Goal: Task Accomplishment & Management: Use online tool/utility

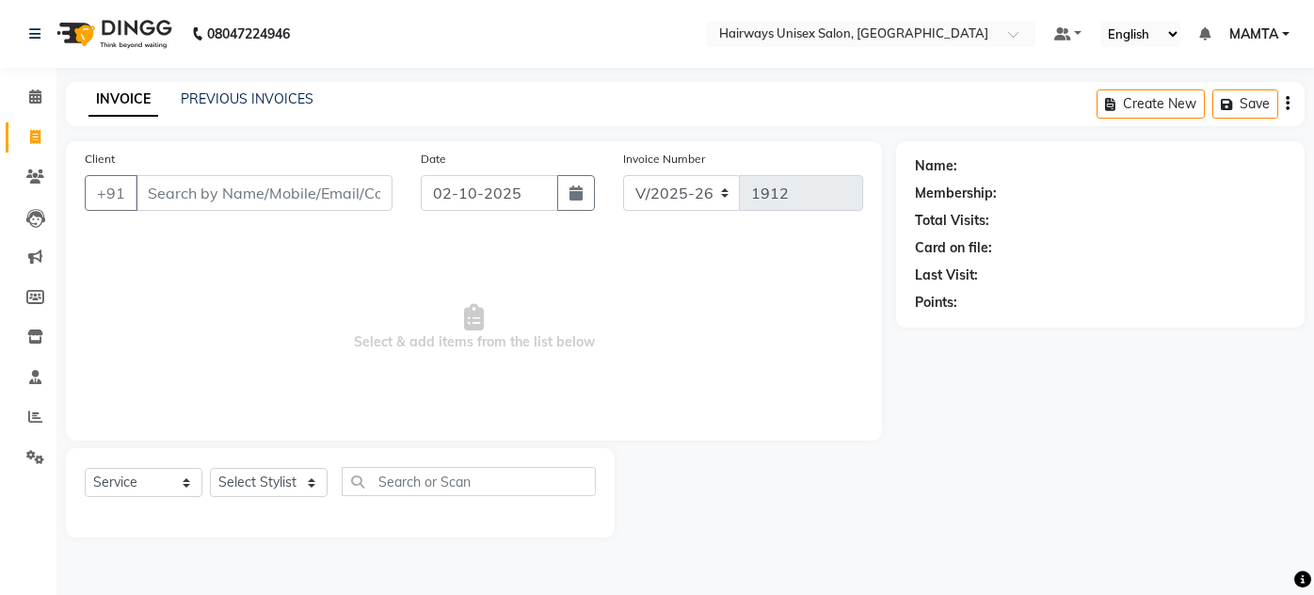
select select "8320"
select select "service"
click at [298, 180] on input "Client" at bounding box center [264, 193] width 257 height 36
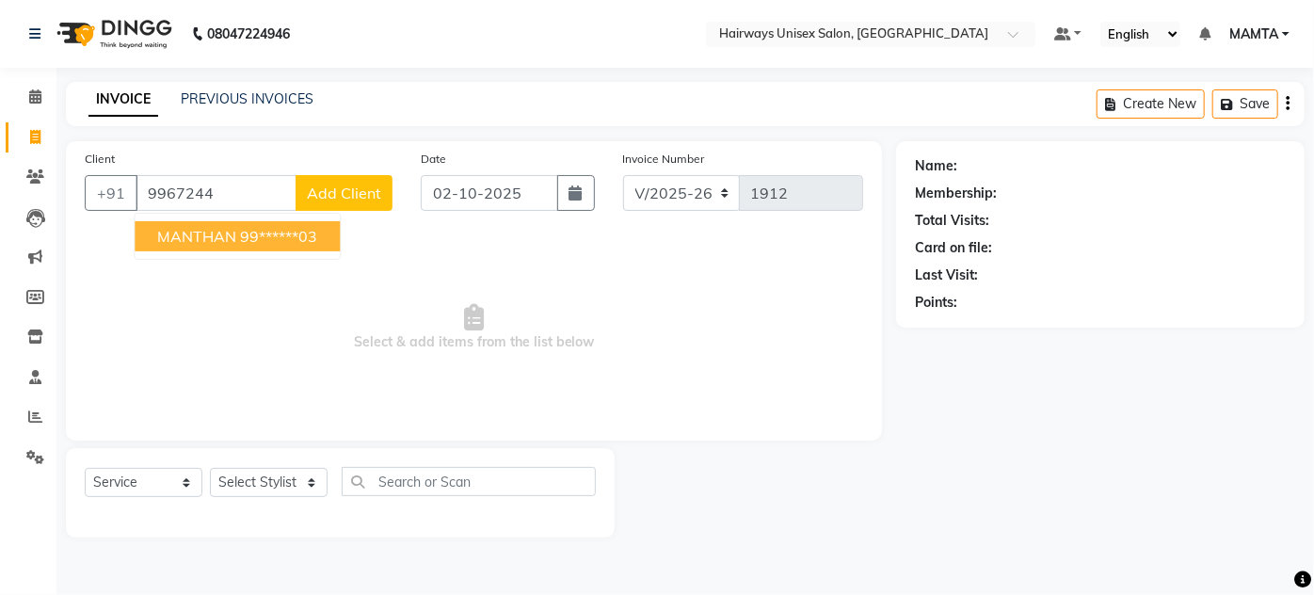
drag, startPoint x: 294, startPoint y: 241, endPoint x: 312, endPoint y: 247, distance: 19.9
click at [304, 246] on button "MANTHAN 99******03" at bounding box center [237, 236] width 205 height 30
type input "99******03"
select select "1: Object"
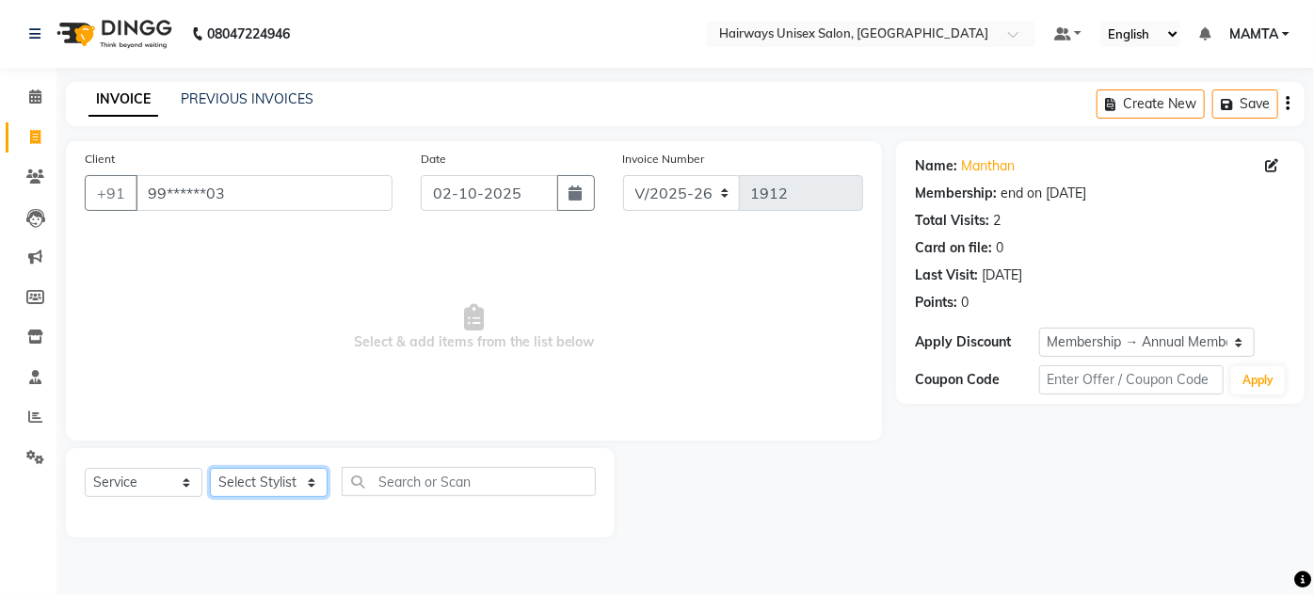
click at [265, 478] on select "Select Stylist [PERSON_NAME] [PERSON_NAME] [PERSON_NAME] MAMTA POOJA [PERSON_NA…" at bounding box center [269, 482] width 118 height 29
select select "80508"
click at [210, 468] on select "Select Stylist [PERSON_NAME] [PERSON_NAME] [PERSON_NAME] MAMTA POOJA [PERSON_NA…" at bounding box center [269, 482] width 118 height 29
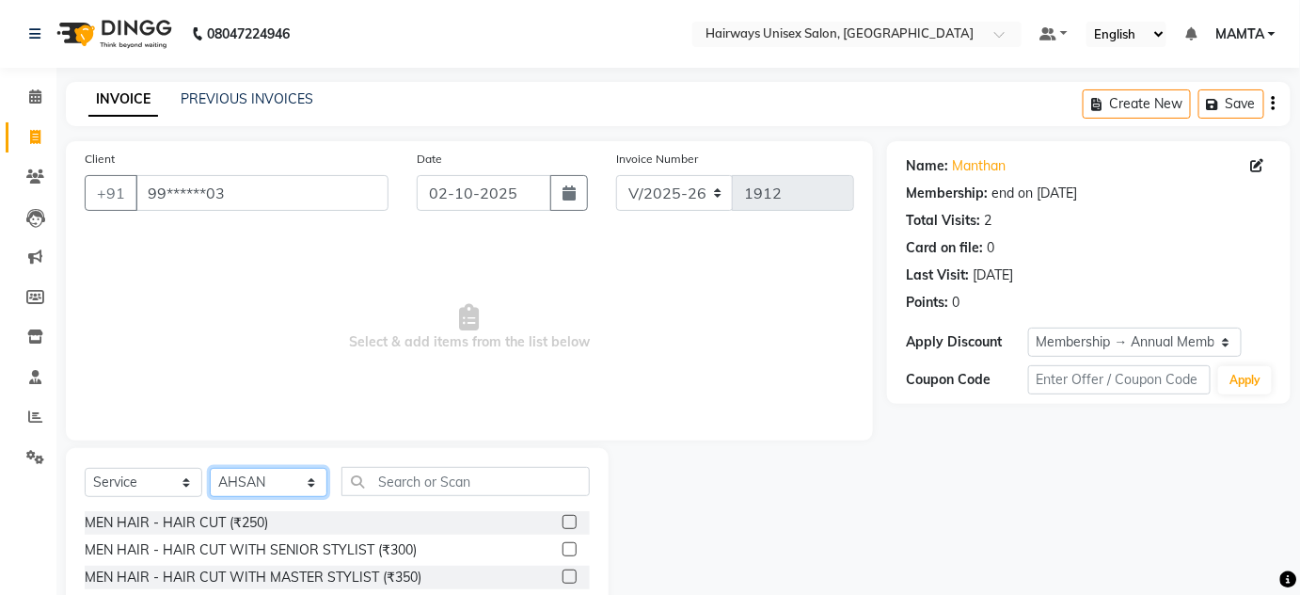
scroll to position [158, 0]
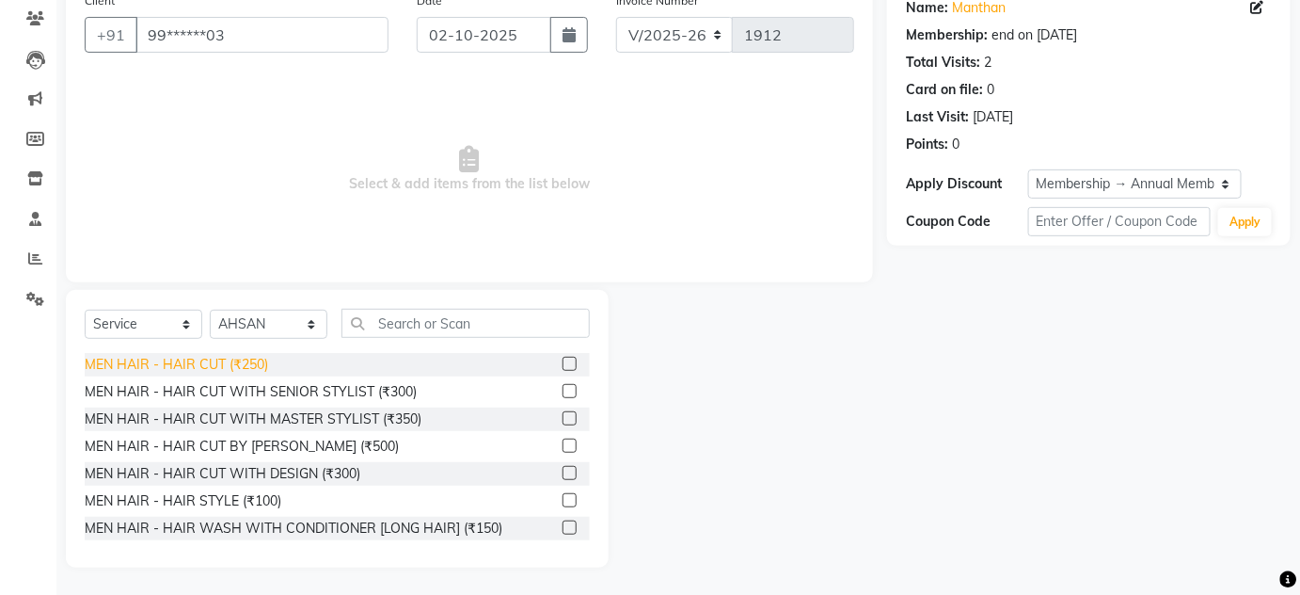
click at [250, 357] on div "MEN HAIR - HAIR CUT (₹250)" at bounding box center [177, 365] width 184 height 20
checkbox input "false"
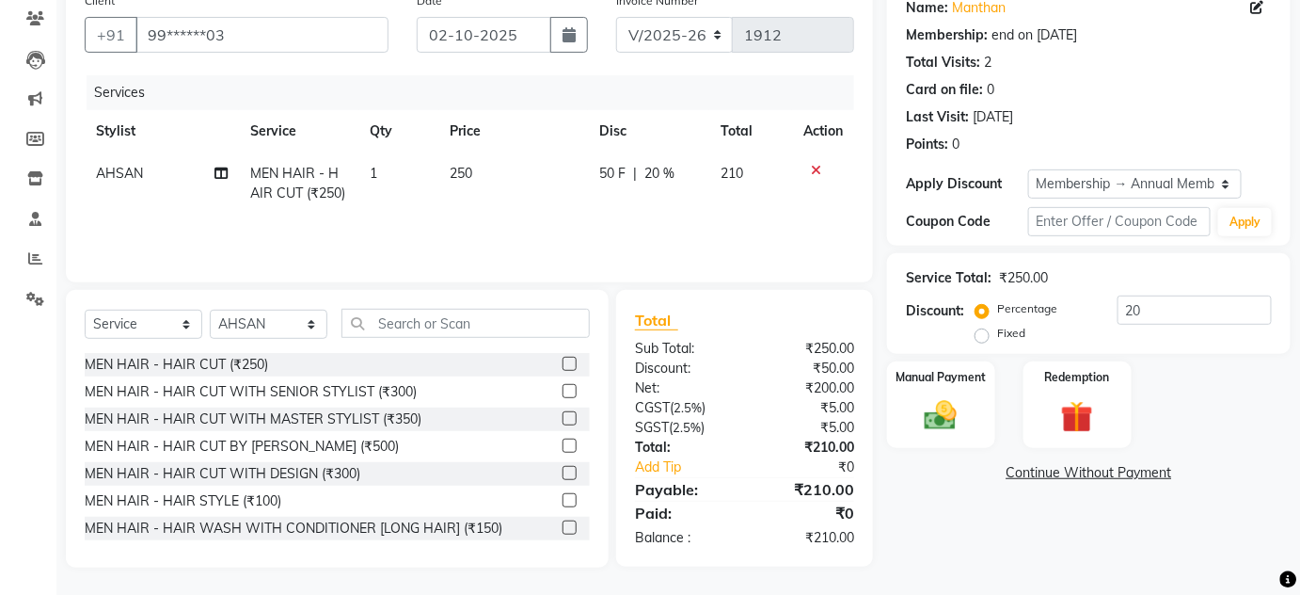
scroll to position [0, 0]
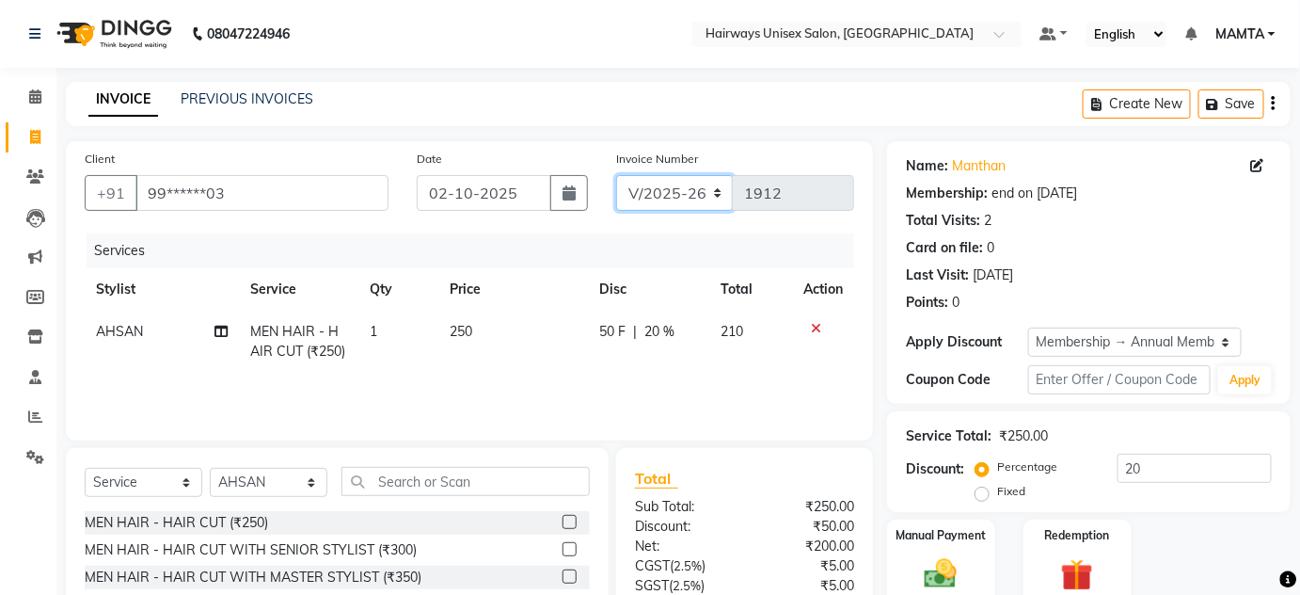
click at [670, 190] on select "INV/25-26 V/2025-26" at bounding box center [675, 193] width 118 height 36
select select "8645"
click at [616, 175] on select "INV/25-26 V/2025-26" at bounding box center [675, 193] width 118 height 36
type input "0871"
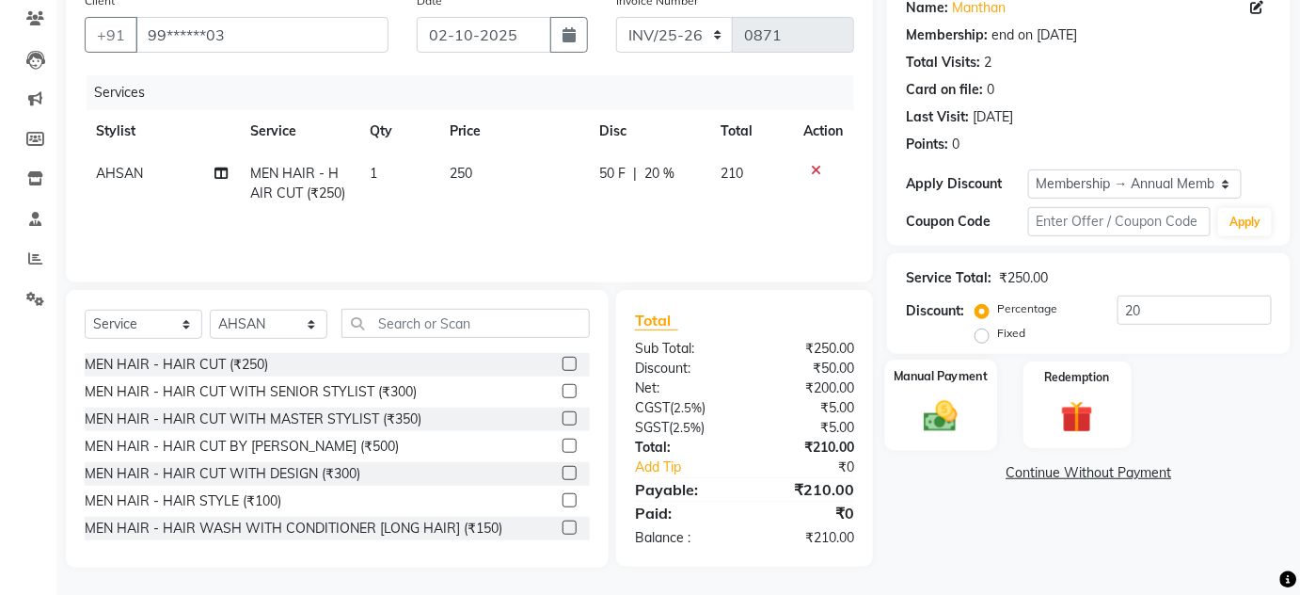
click at [956, 400] on img at bounding box center [941, 415] width 55 height 39
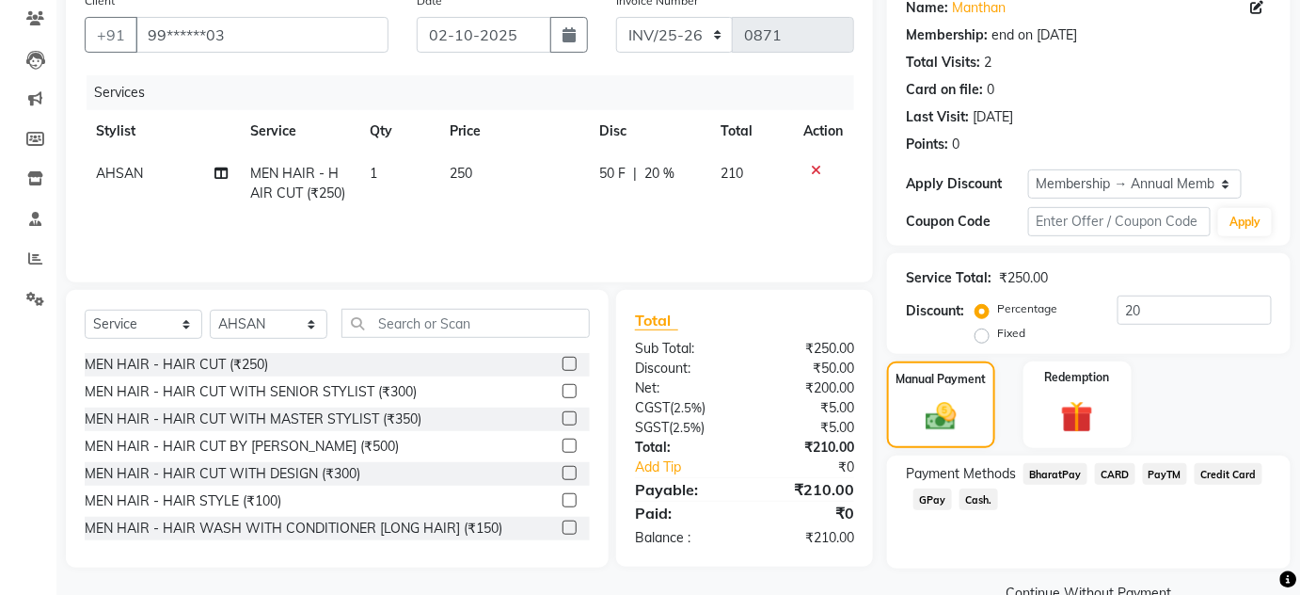
scroll to position [198, 0]
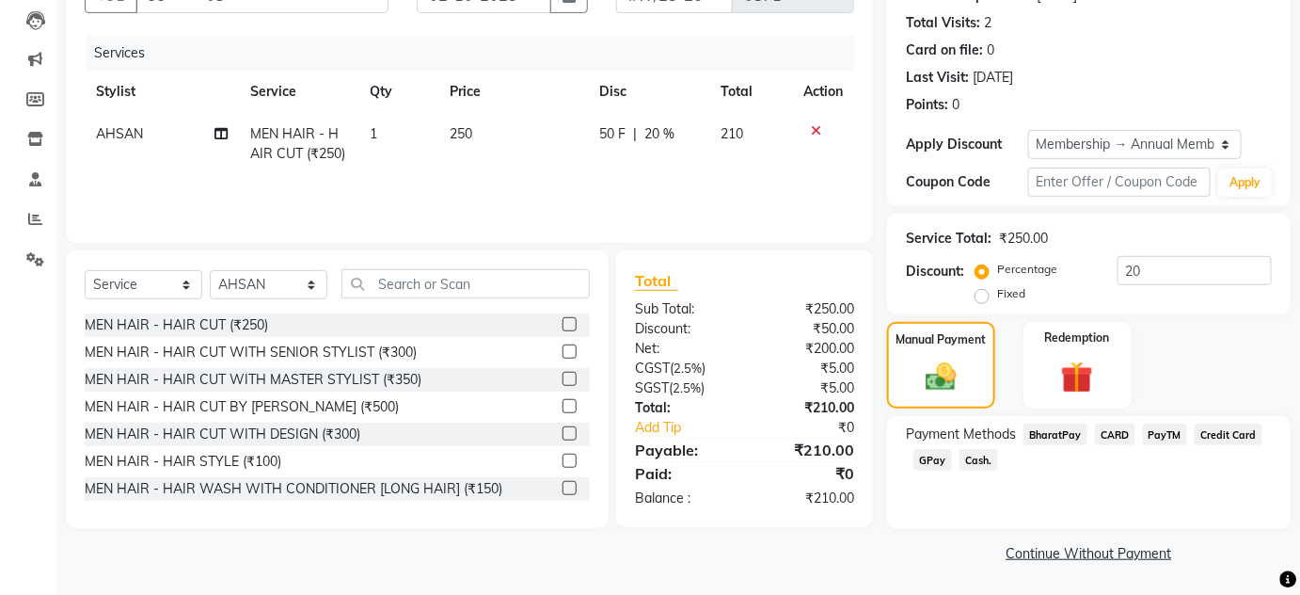
click at [975, 458] on span "Cash." at bounding box center [979, 460] width 39 height 22
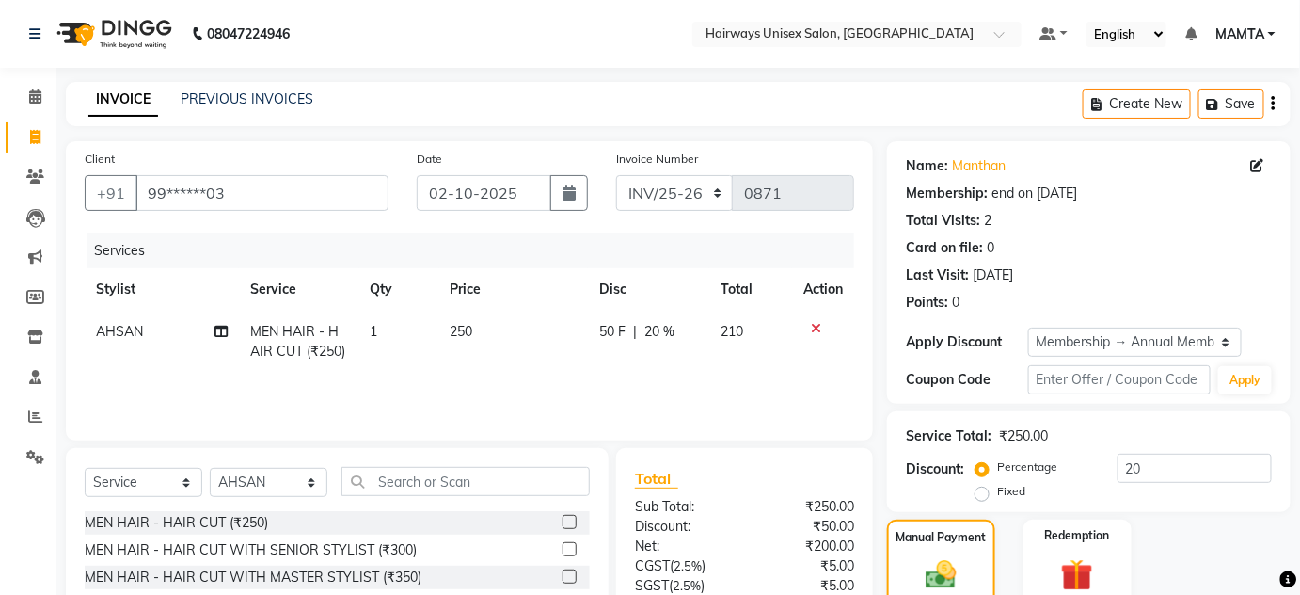
scroll to position [250, 0]
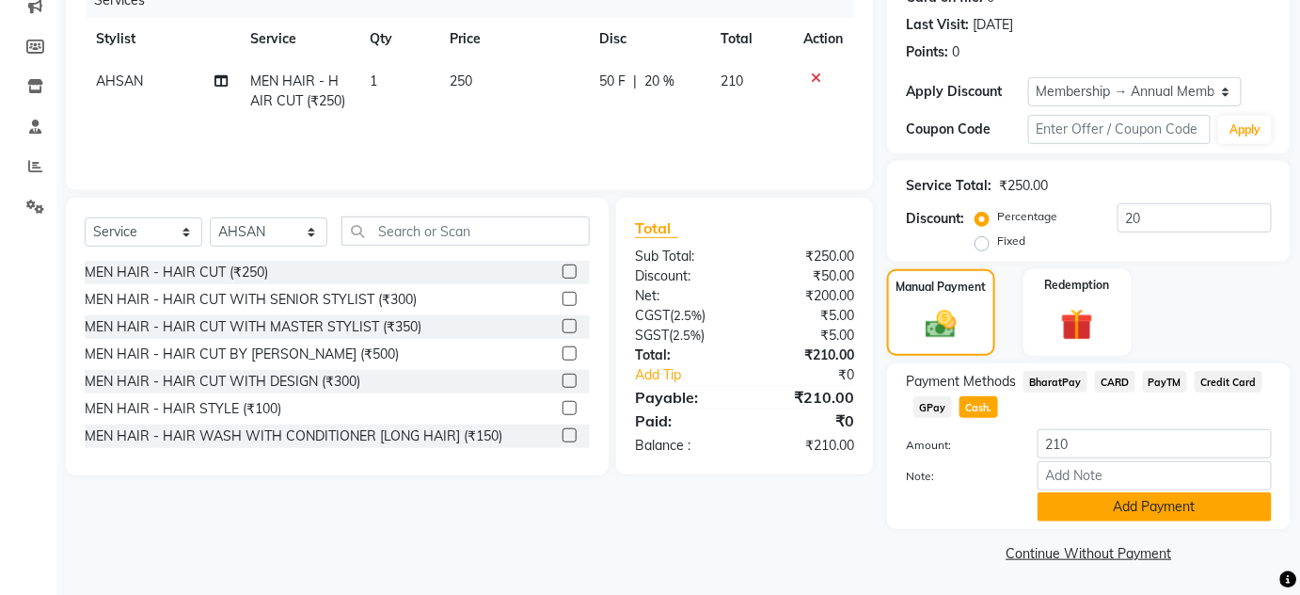
click at [1164, 505] on button "Add Payment" at bounding box center [1155, 506] width 234 height 29
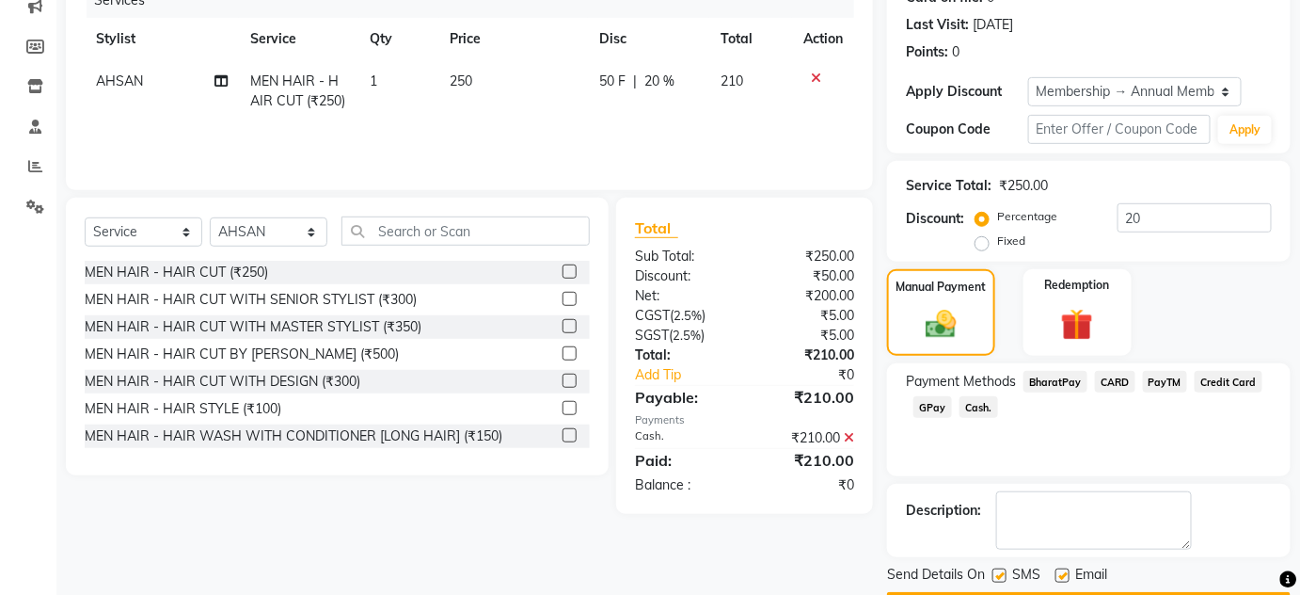
scroll to position [303, 0]
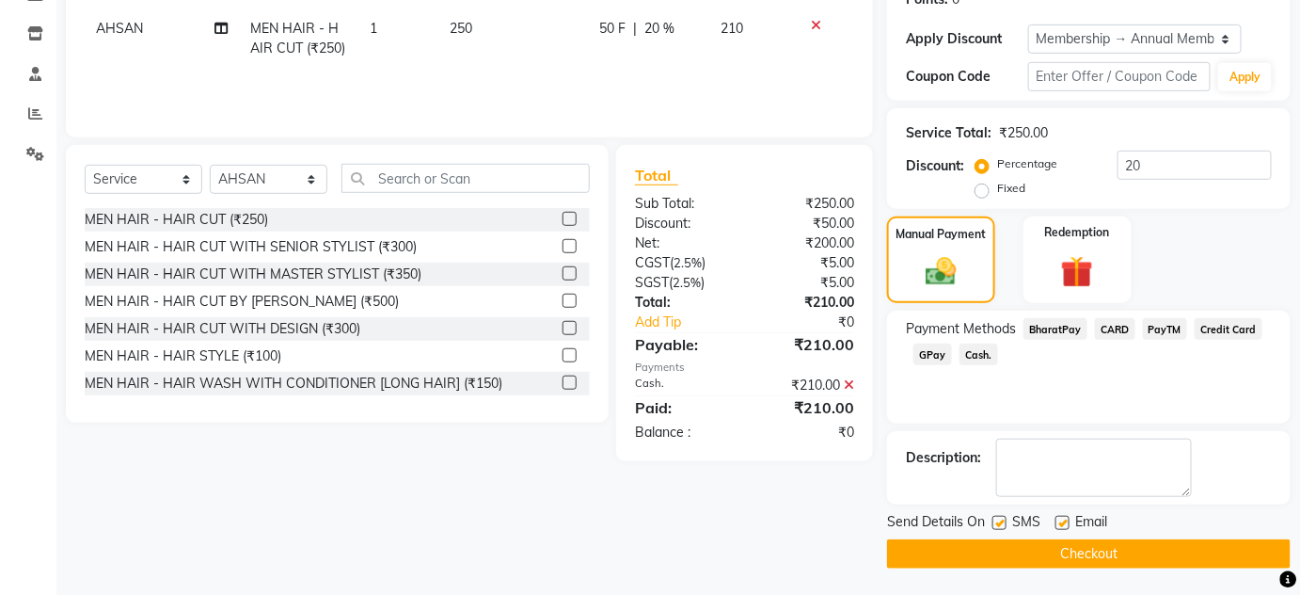
click at [994, 519] on label at bounding box center [1000, 523] width 14 height 14
click at [994, 519] on input "checkbox" at bounding box center [999, 524] width 12 height 12
checkbox input "false"
click at [1001, 552] on button "Checkout" at bounding box center [1089, 553] width 404 height 29
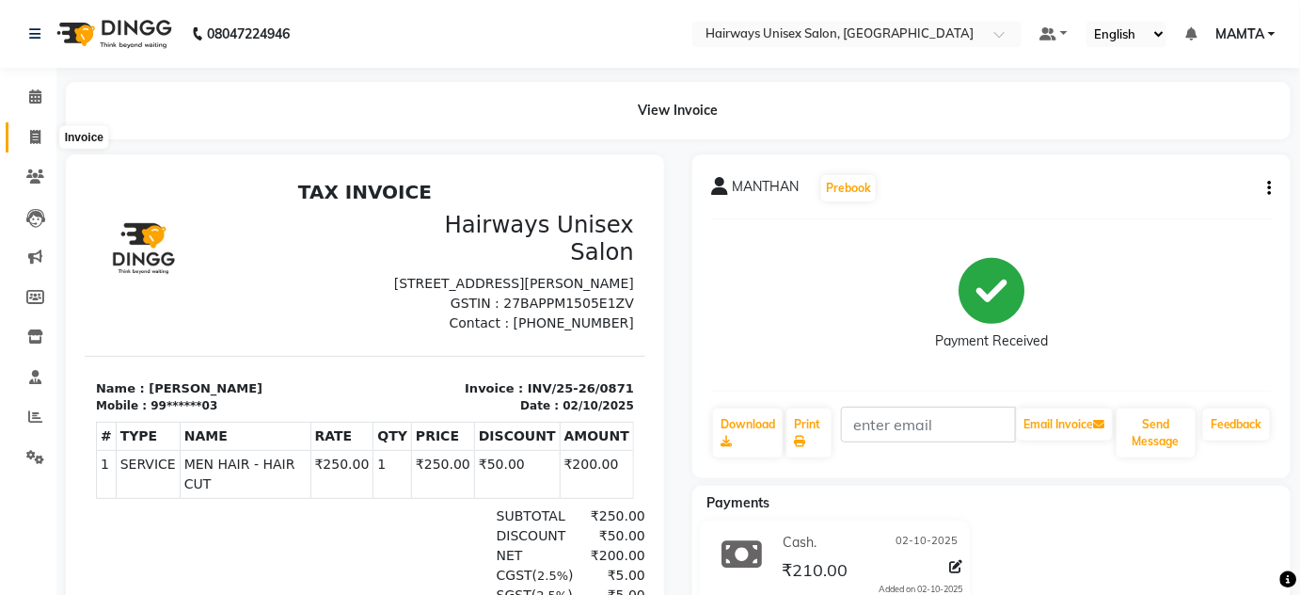
click at [24, 135] on span at bounding box center [35, 138] width 33 height 22
select select "service"
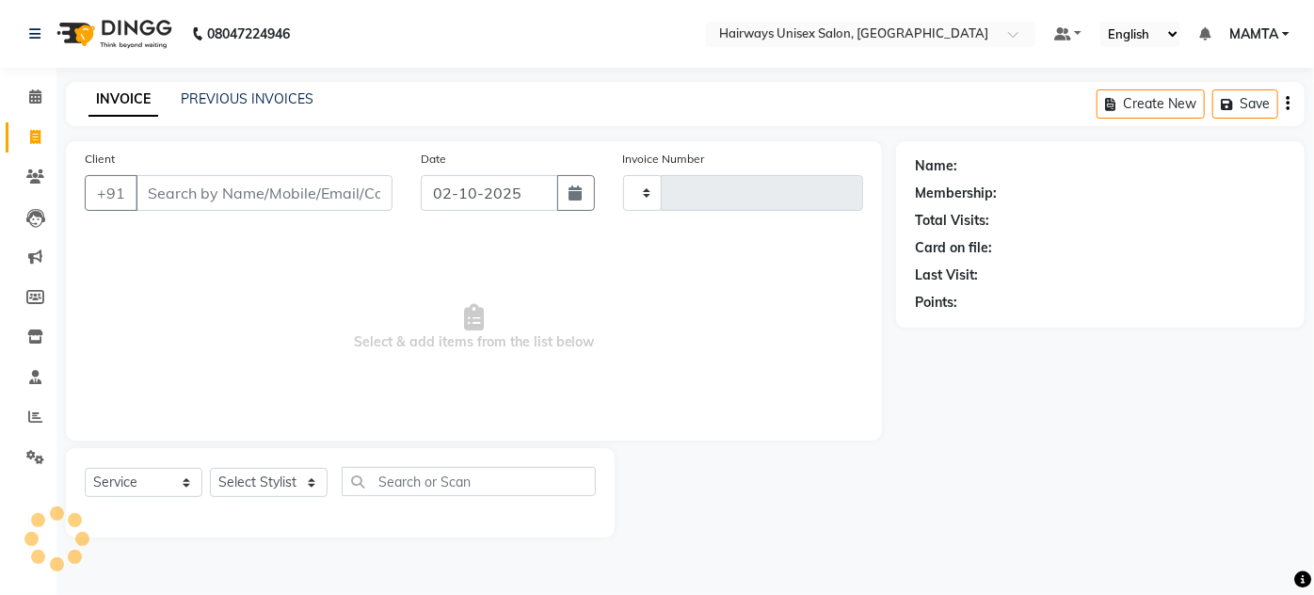
type input "1913"
select select "8320"
click at [319, 191] on input "Client" at bounding box center [264, 193] width 257 height 36
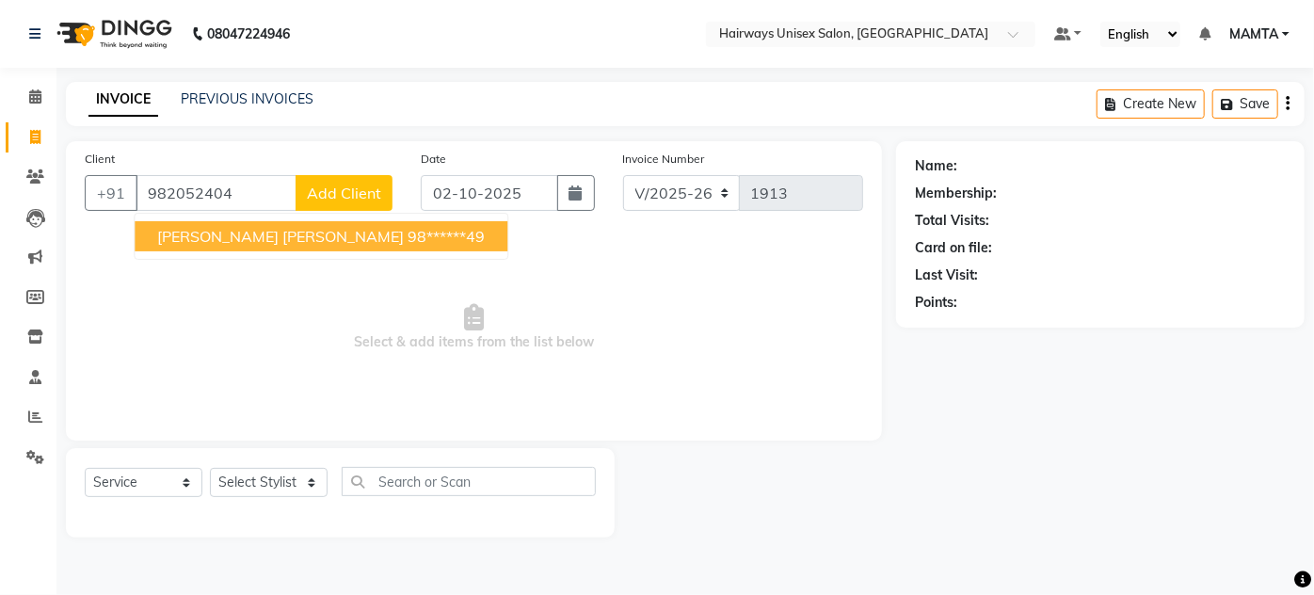
click at [271, 242] on span "[PERSON_NAME] [PERSON_NAME]" at bounding box center [280, 236] width 247 height 19
type input "98******49"
select select "1: Object"
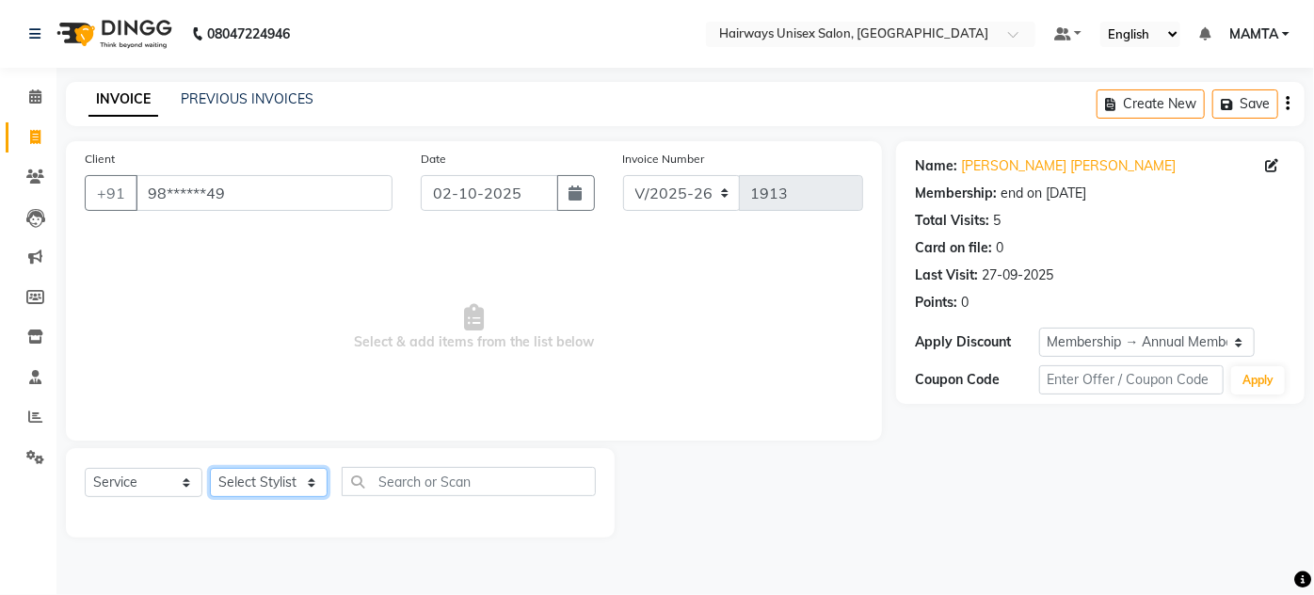
click at [253, 472] on select "Select Stylist [PERSON_NAME] [PERSON_NAME] [PERSON_NAME] MAMTA POOJA [PERSON_NA…" at bounding box center [269, 482] width 118 height 29
select select "80856"
click at [210, 468] on select "Select Stylist [PERSON_NAME] [PERSON_NAME] [PERSON_NAME] MAMTA POOJA [PERSON_NA…" at bounding box center [269, 482] width 118 height 29
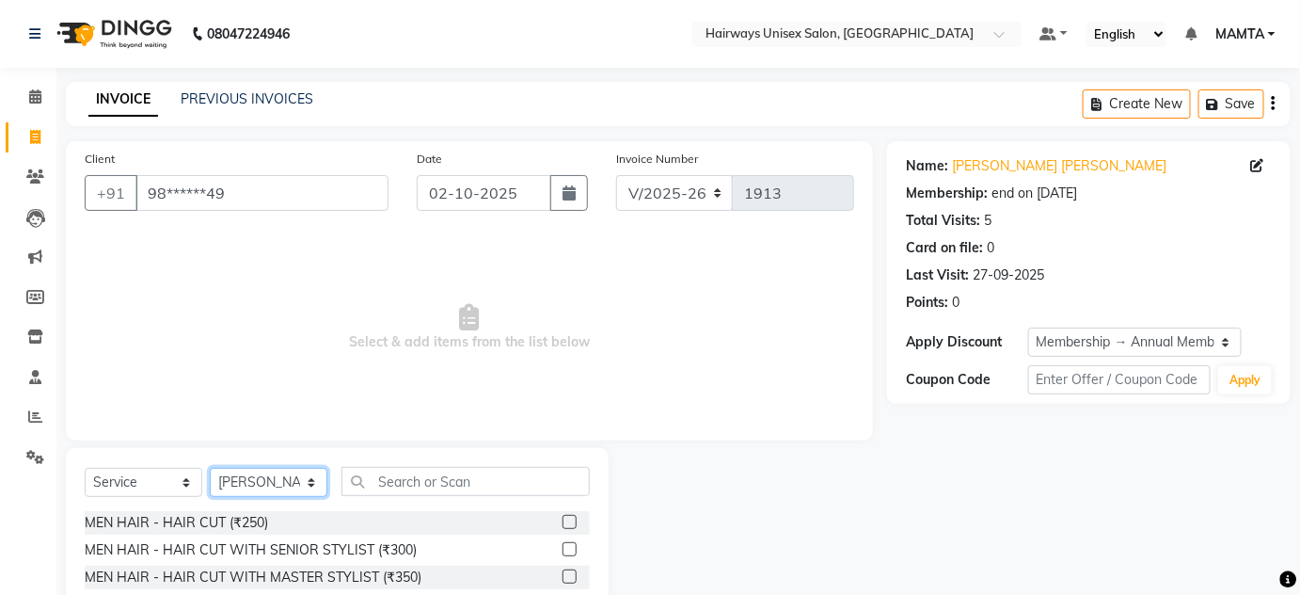
scroll to position [158, 0]
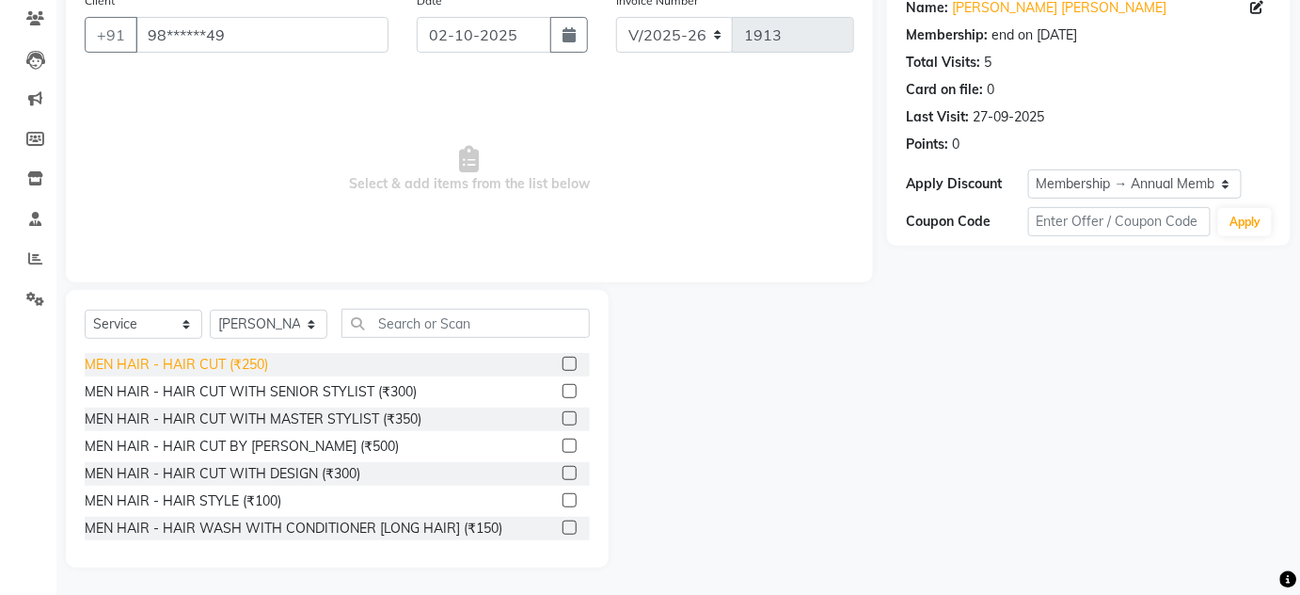
click at [185, 362] on div "MEN HAIR - HAIR CUT (₹250)" at bounding box center [177, 365] width 184 height 20
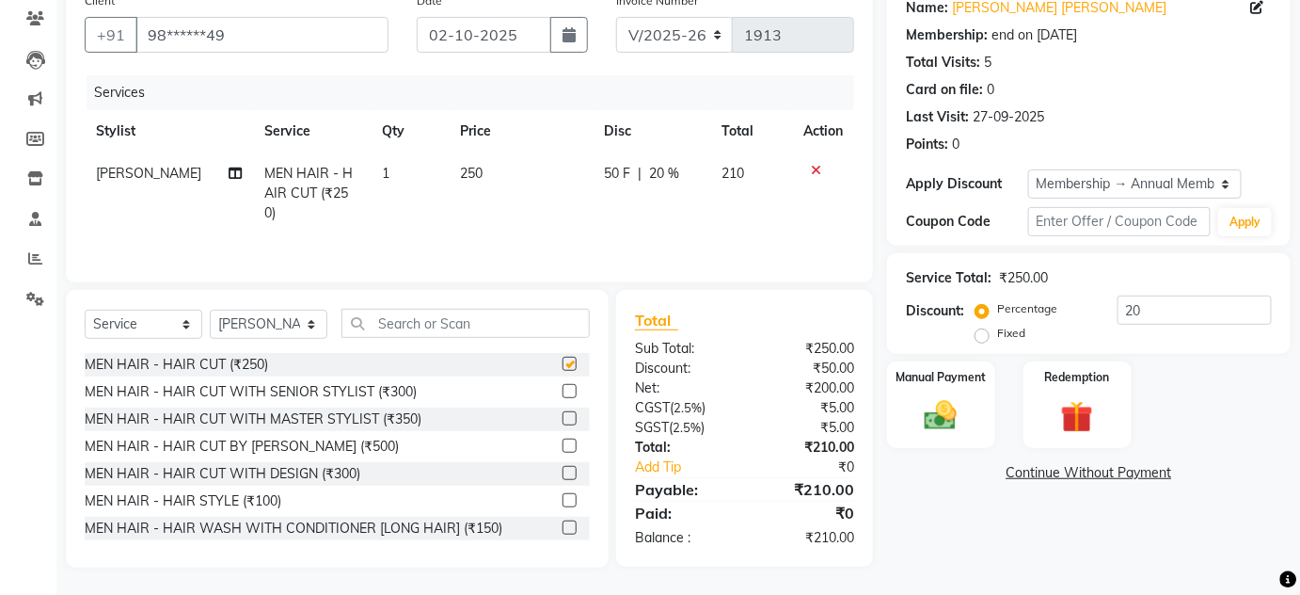
checkbox input "false"
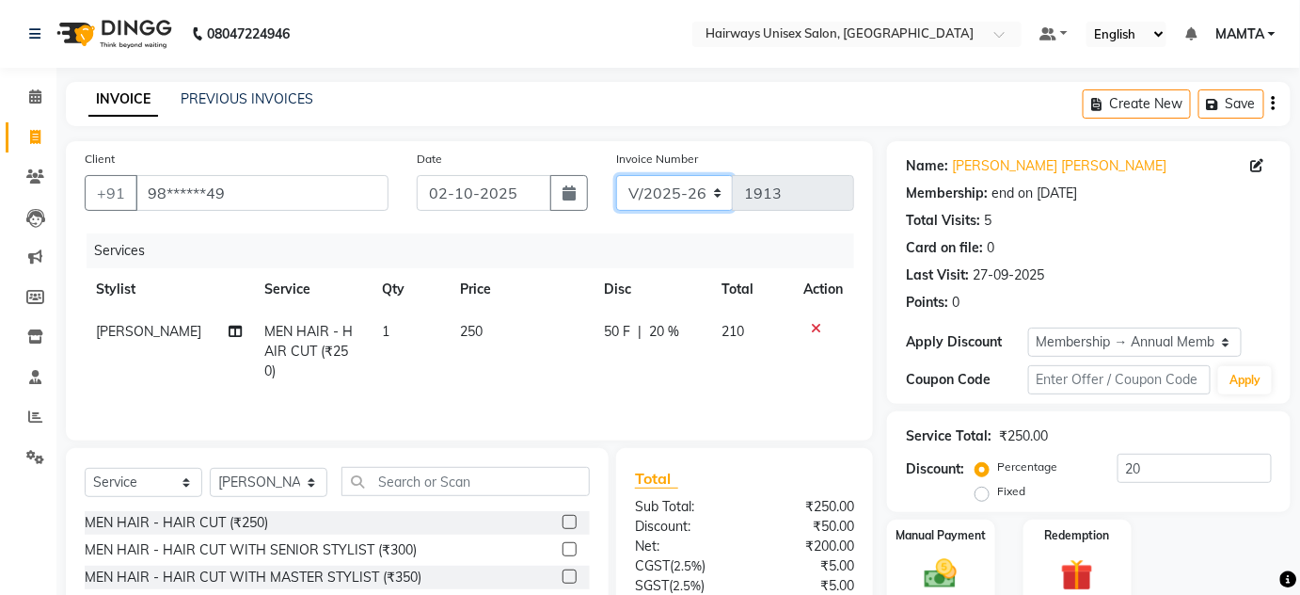
click at [650, 198] on select "INV/25-26 V/2025-26" at bounding box center [675, 193] width 118 height 36
select select "8645"
click at [616, 175] on select "INV/25-26 V/2025-26" at bounding box center [675, 193] width 118 height 36
type input "0872"
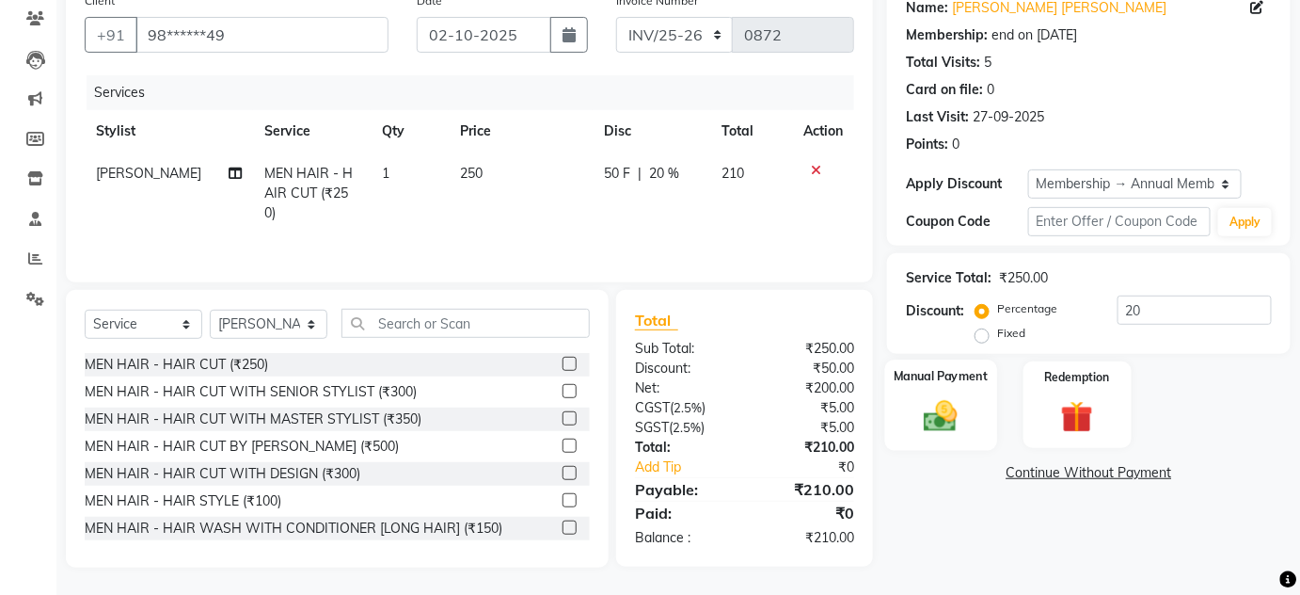
click at [949, 435] on div "Manual Payment" at bounding box center [942, 404] width 112 height 91
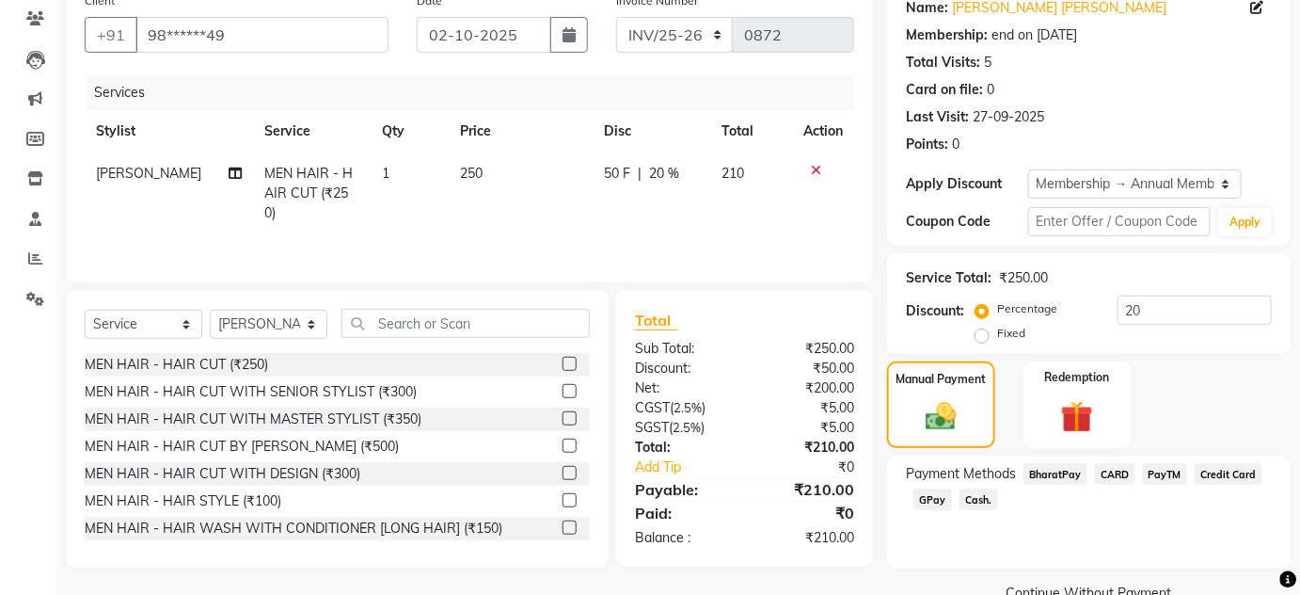
click at [990, 493] on span "Cash." at bounding box center [979, 499] width 39 height 22
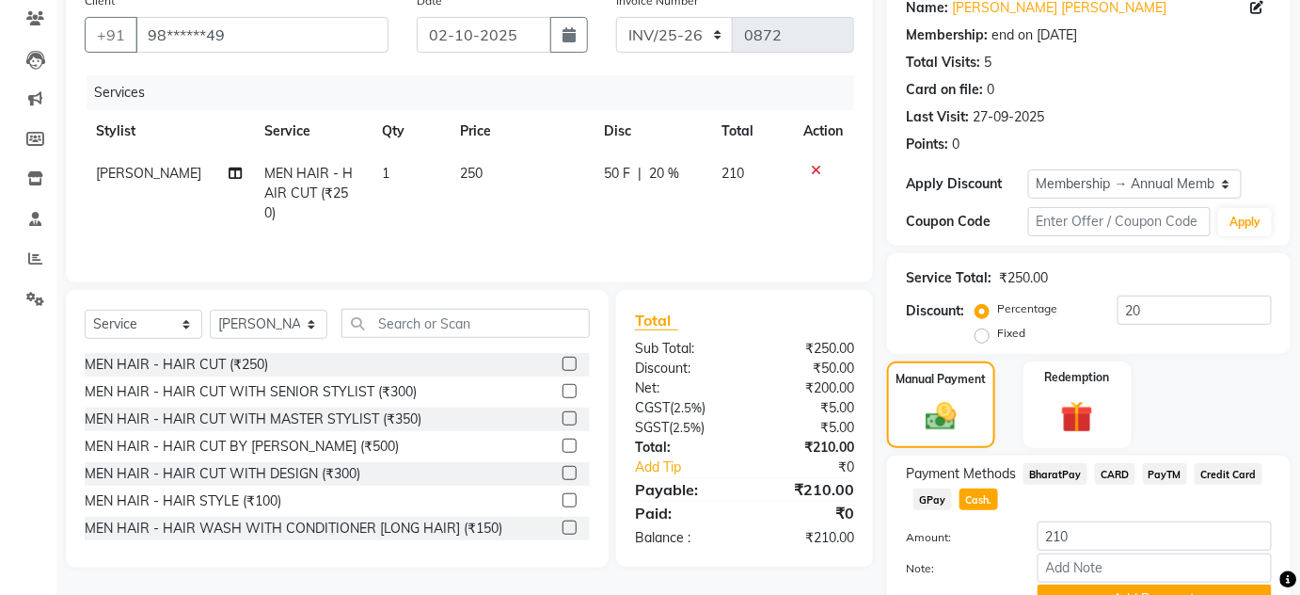
scroll to position [250, 0]
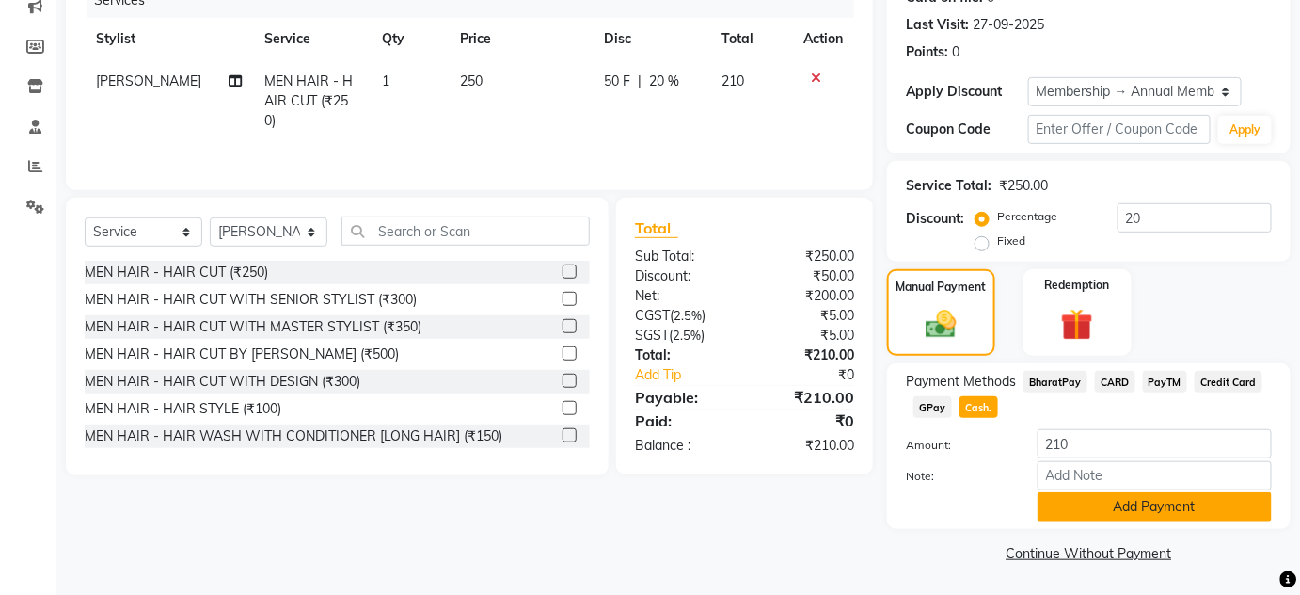
click at [1062, 499] on button "Add Payment" at bounding box center [1155, 506] width 234 height 29
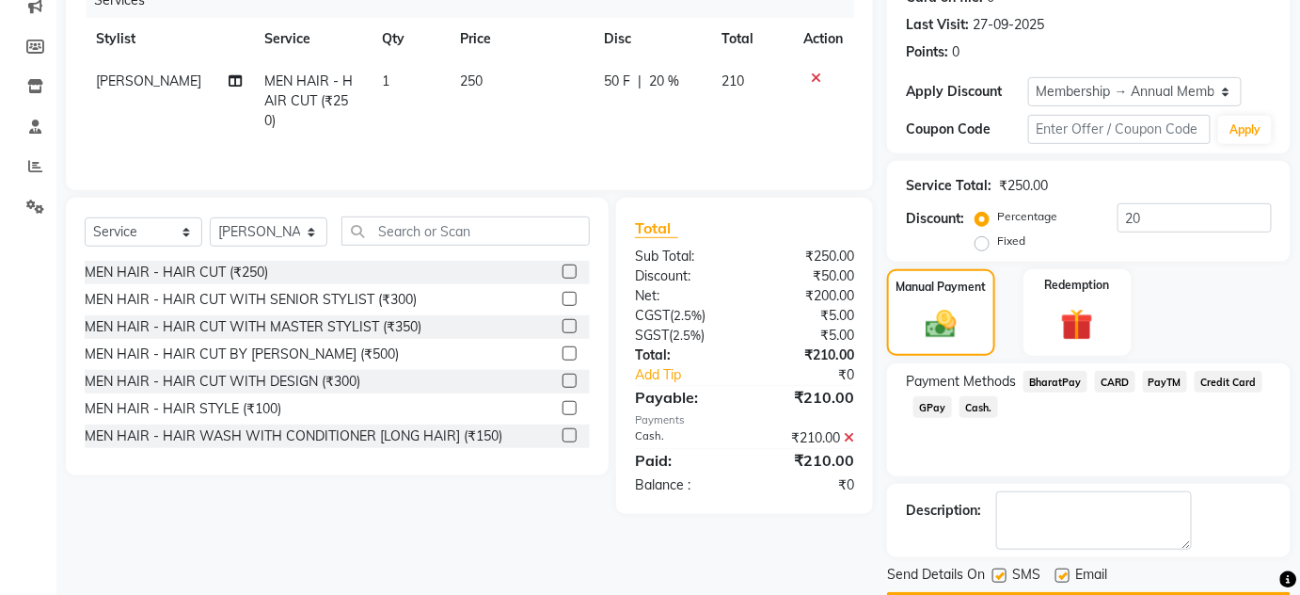
scroll to position [303, 0]
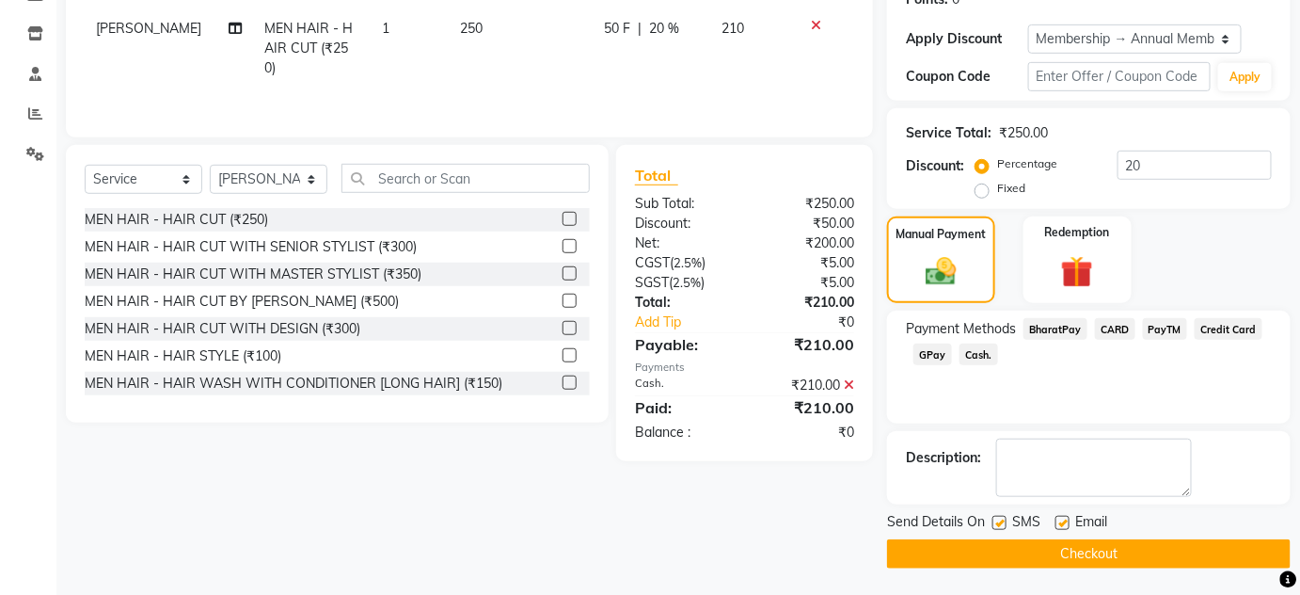
click at [997, 519] on label at bounding box center [1000, 523] width 14 height 14
click at [997, 519] on input "checkbox" at bounding box center [999, 524] width 12 height 12
checkbox input "false"
click at [1015, 552] on button "Checkout" at bounding box center [1089, 553] width 404 height 29
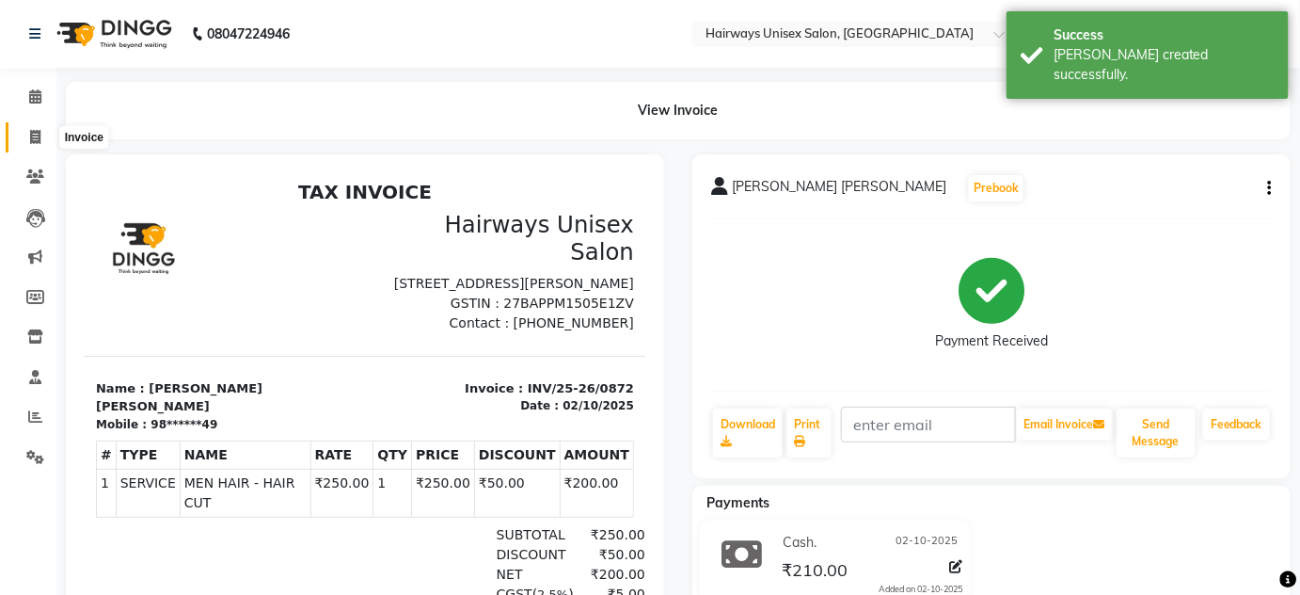
click at [32, 130] on icon at bounding box center [35, 137] width 10 height 14
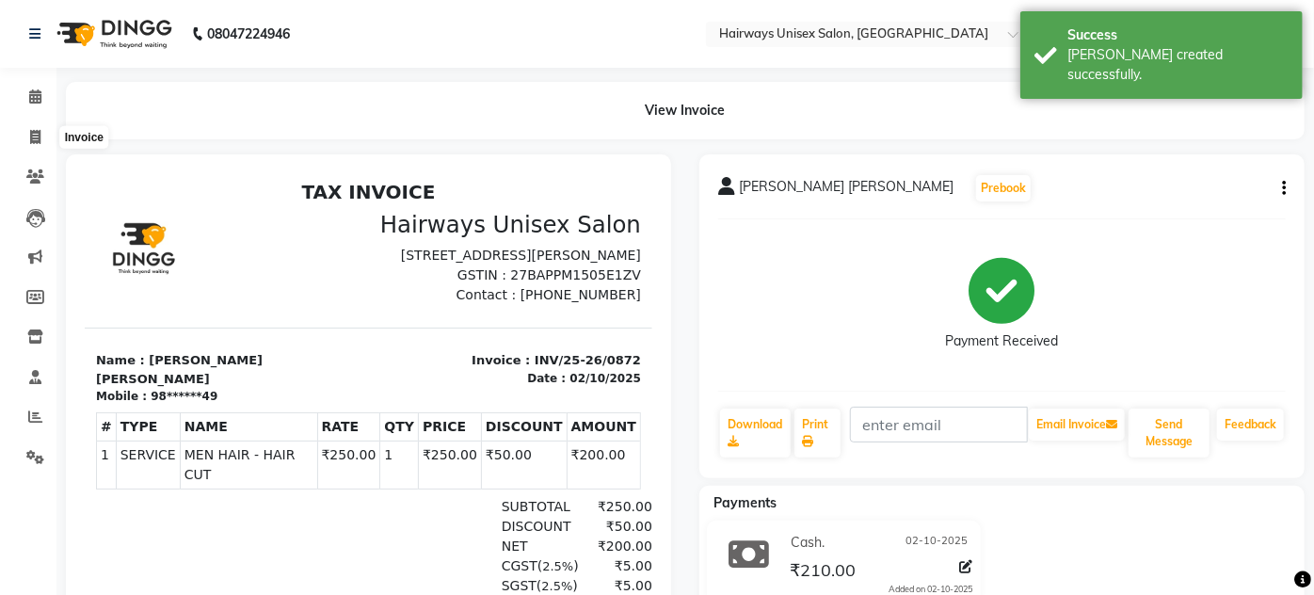
select select "8320"
select select "service"
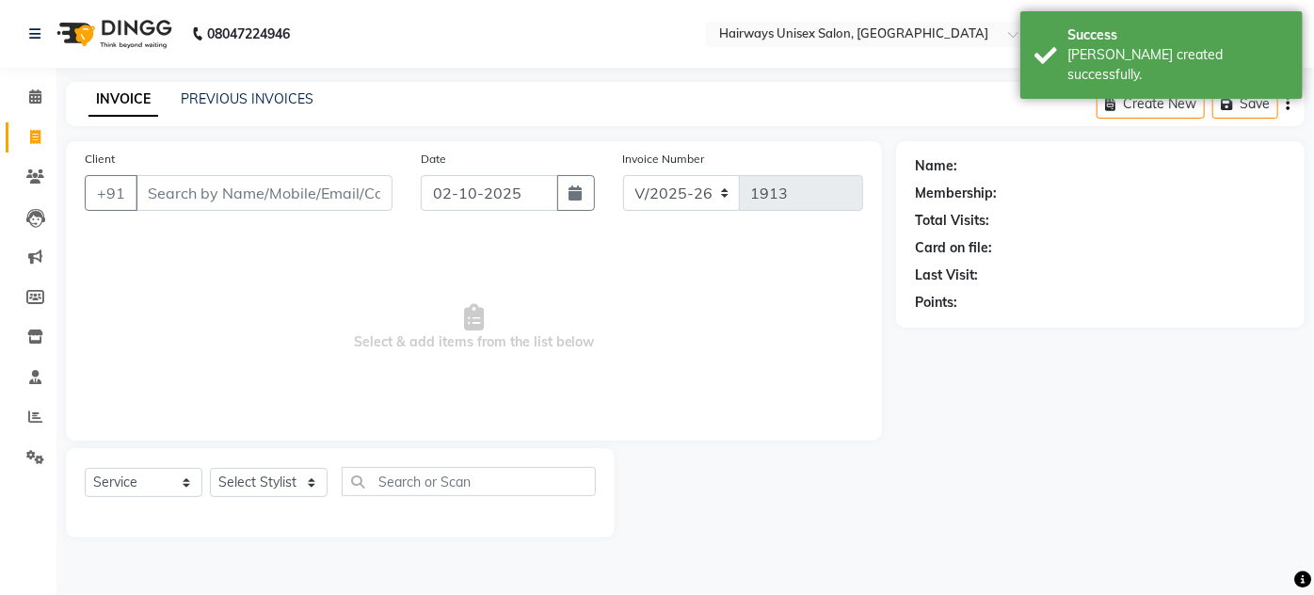
click at [247, 184] on input "Client" at bounding box center [264, 193] width 257 height 36
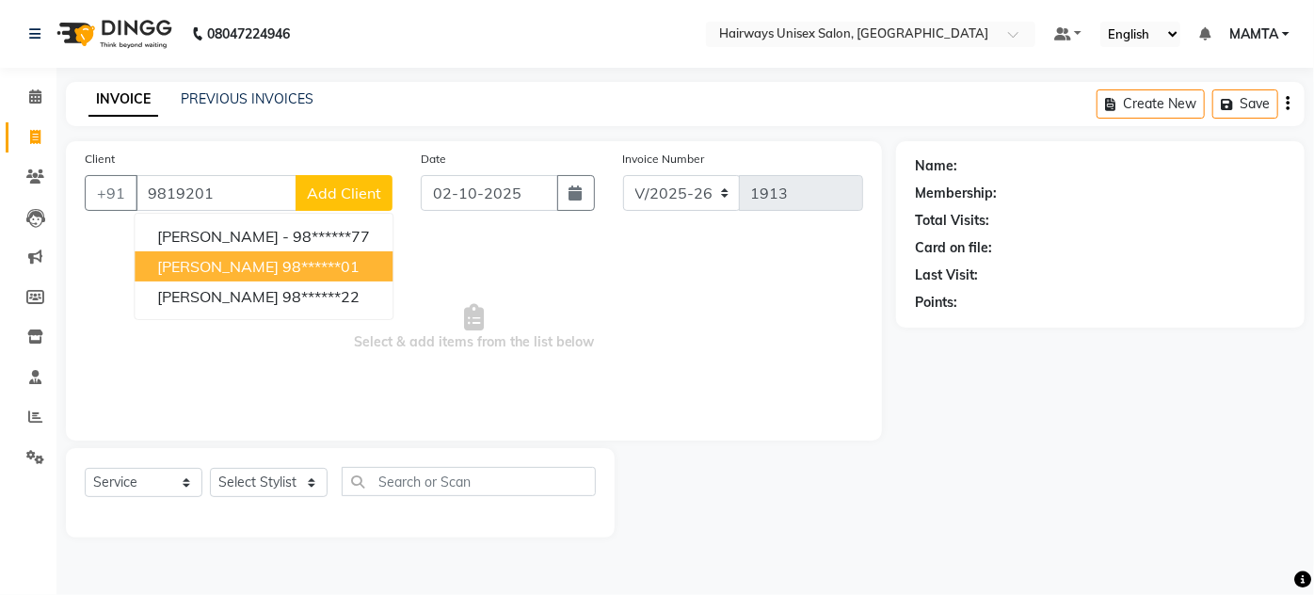
click at [187, 265] on span "[PERSON_NAME]" at bounding box center [217, 266] width 121 height 19
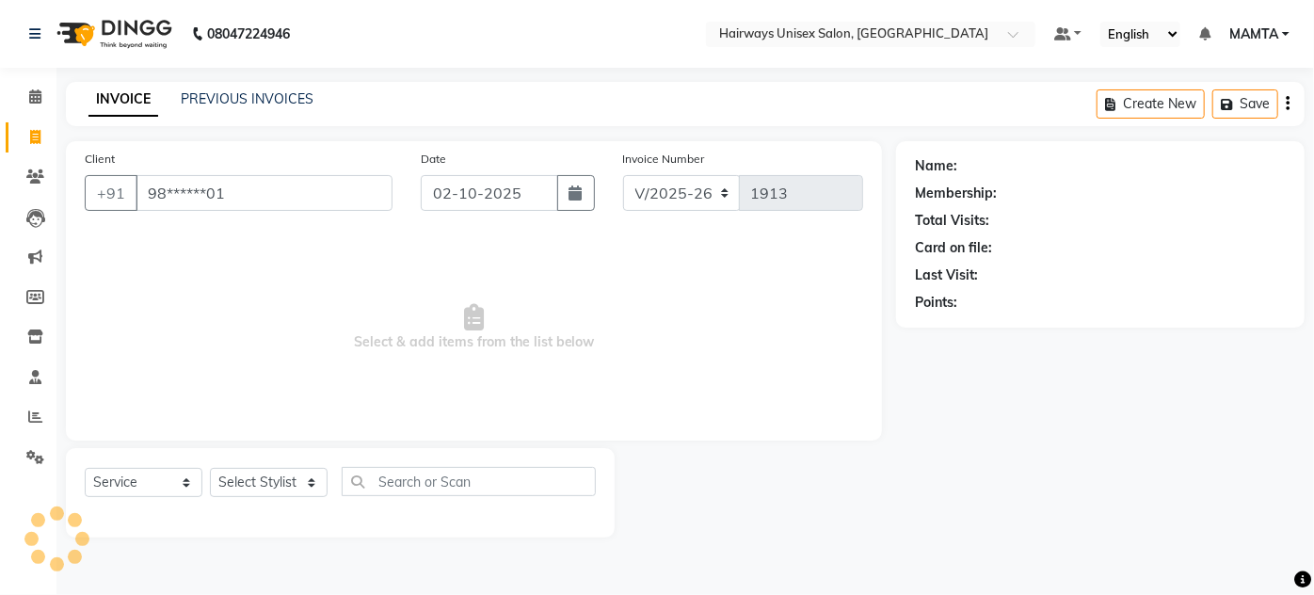
type input "98******01"
select select "1: Object"
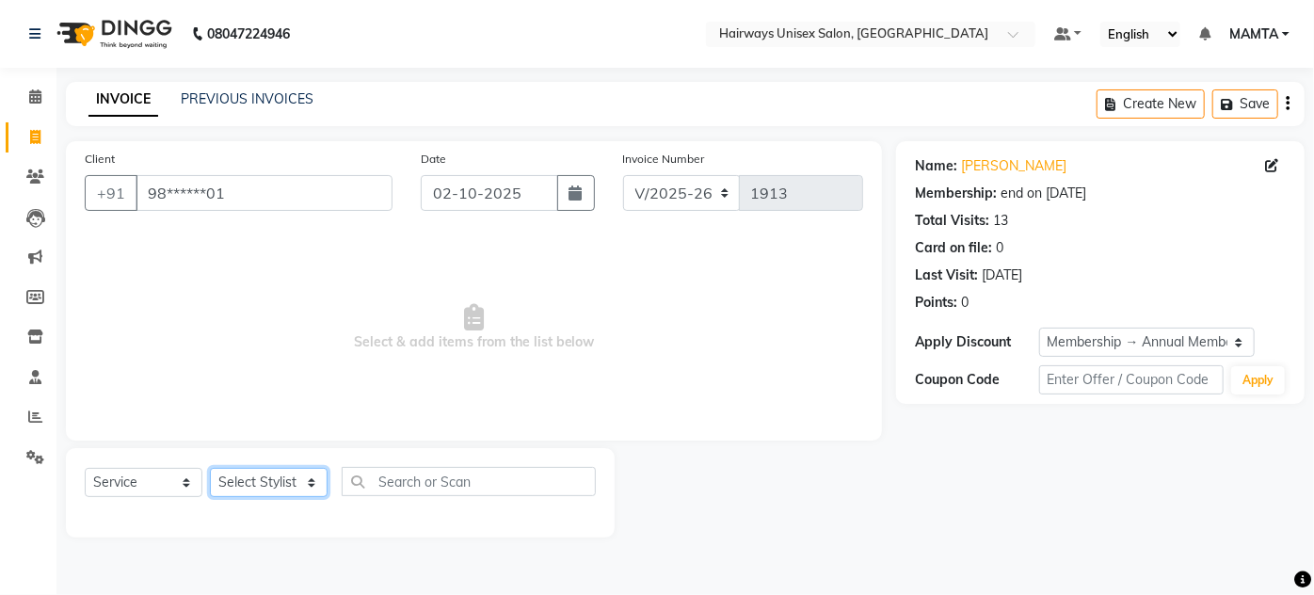
click at [253, 480] on select "Select Stylist [PERSON_NAME] [PERSON_NAME] [PERSON_NAME] MAMTA POOJA [PERSON_NA…" at bounding box center [269, 482] width 118 height 29
select select "80856"
click at [210, 468] on select "Select Stylist [PERSON_NAME] [PERSON_NAME] [PERSON_NAME] MAMTA POOJA [PERSON_NA…" at bounding box center [269, 482] width 118 height 29
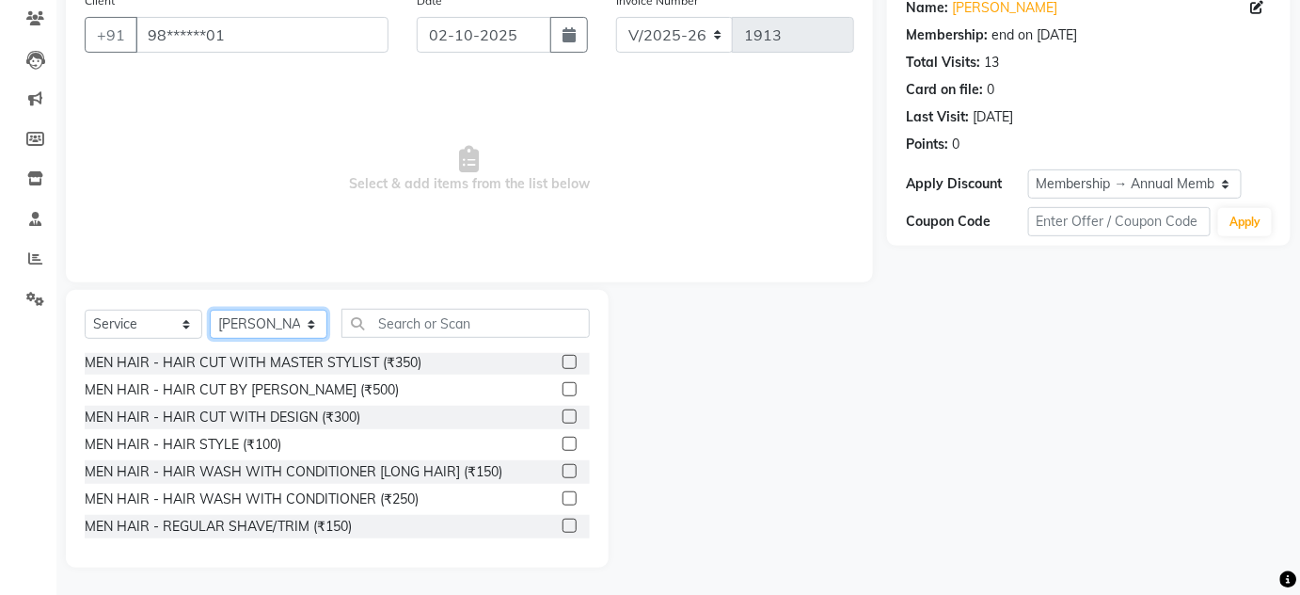
scroll to position [170, 0]
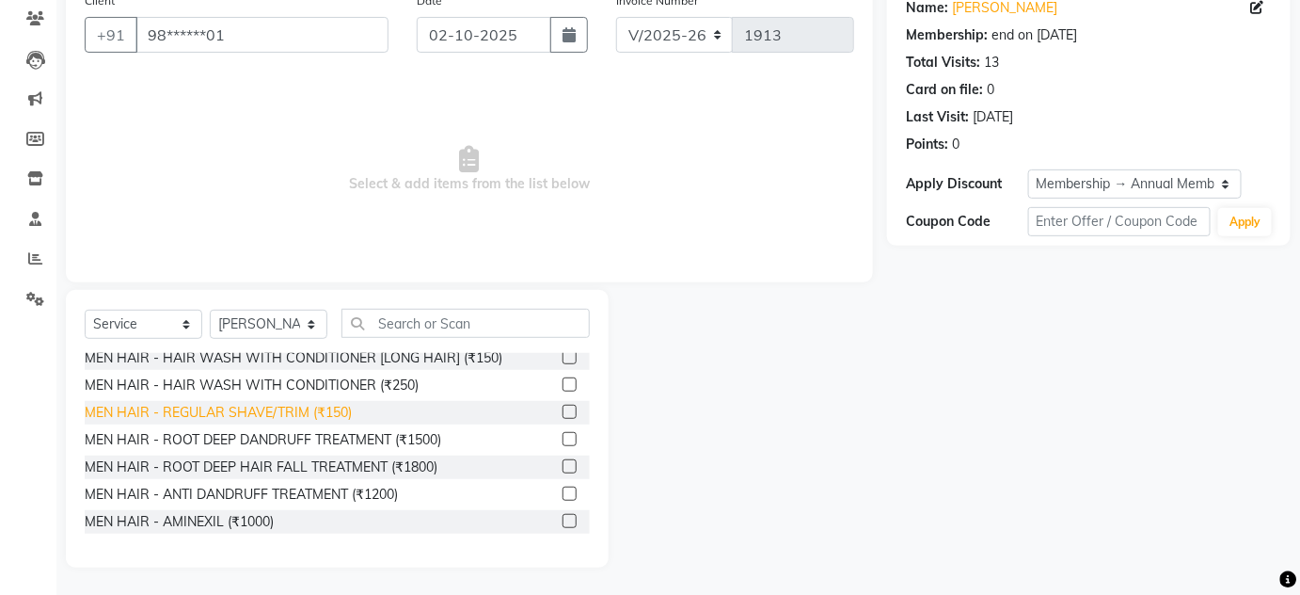
click at [305, 416] on div "MEN HAIR - REGULAR SHAVE/TRIM (₹150)" at bounding box center [218, 413] width 267 height 20
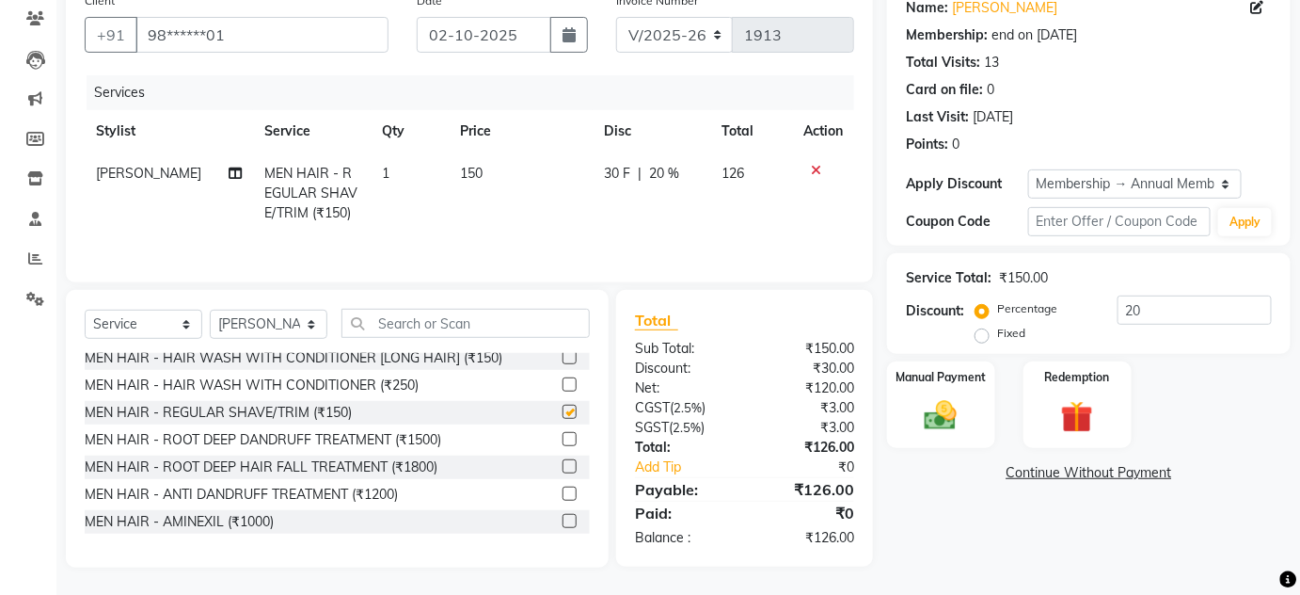
checkbox input "false"
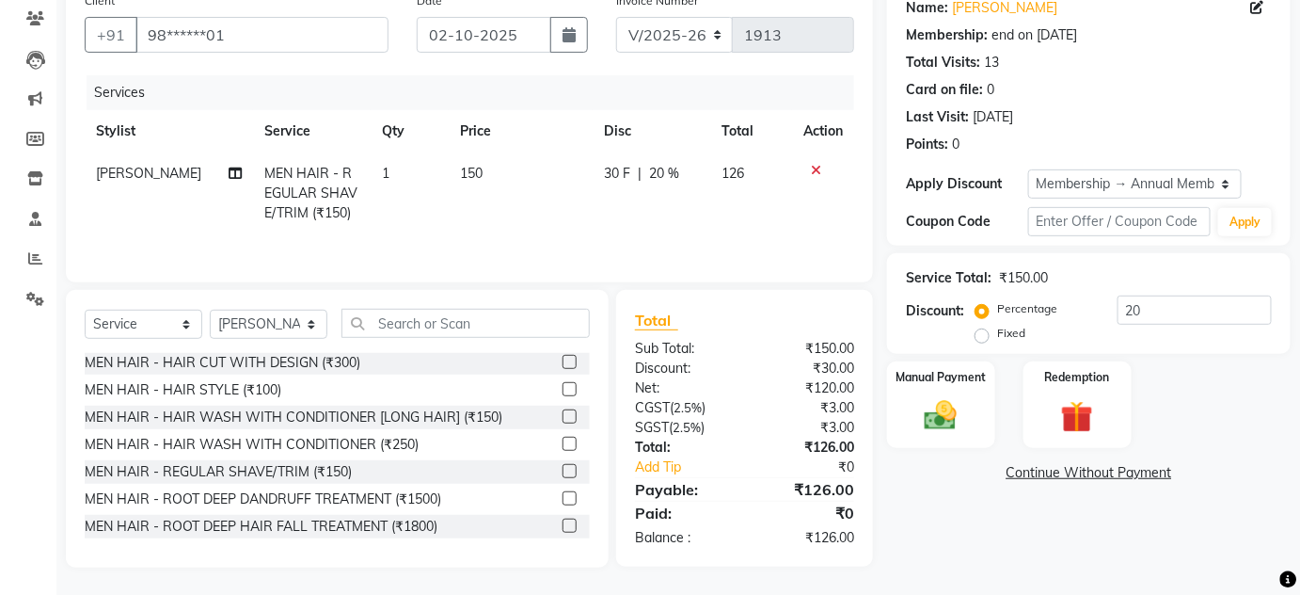
scroll to position [0, 0]
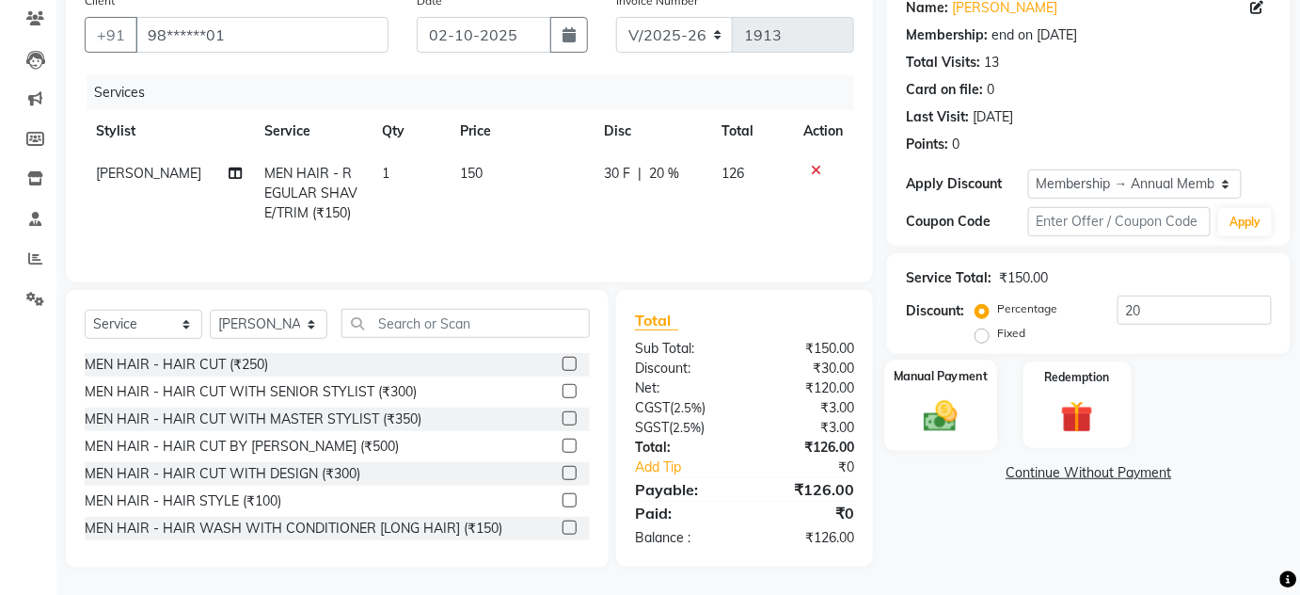
click at [948, 423] on img at bounding box center [941, 415] width 55 height 39
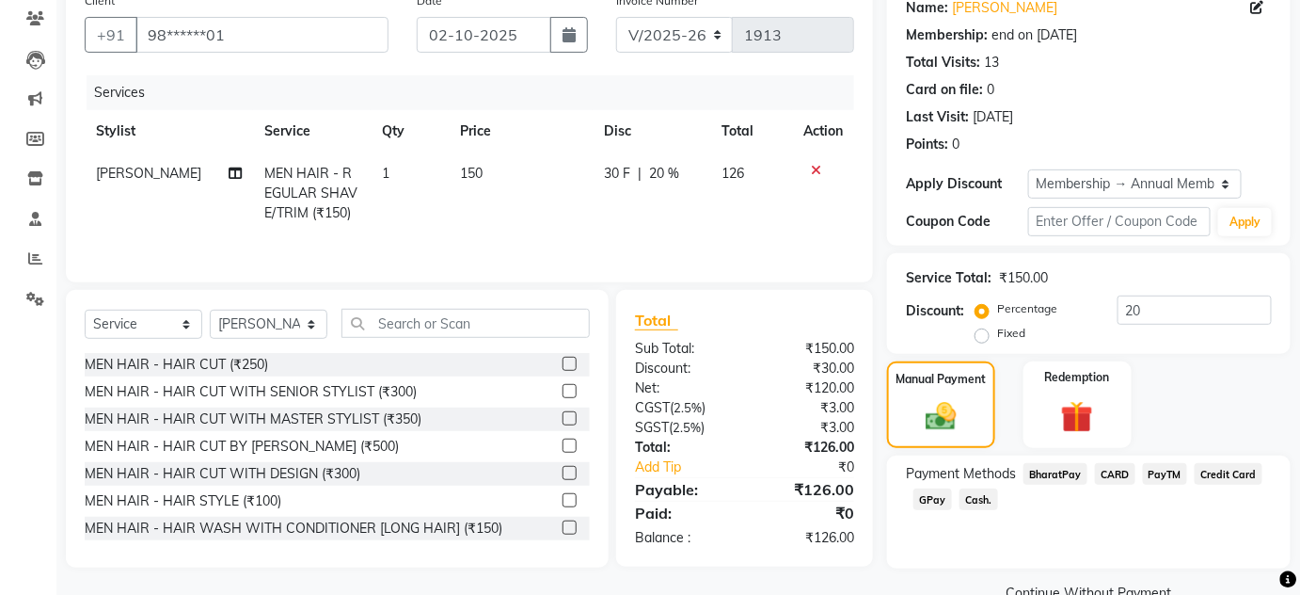
click at [941, 493] on span "GPay" at bounding box center [933, 499] width 39 height 22
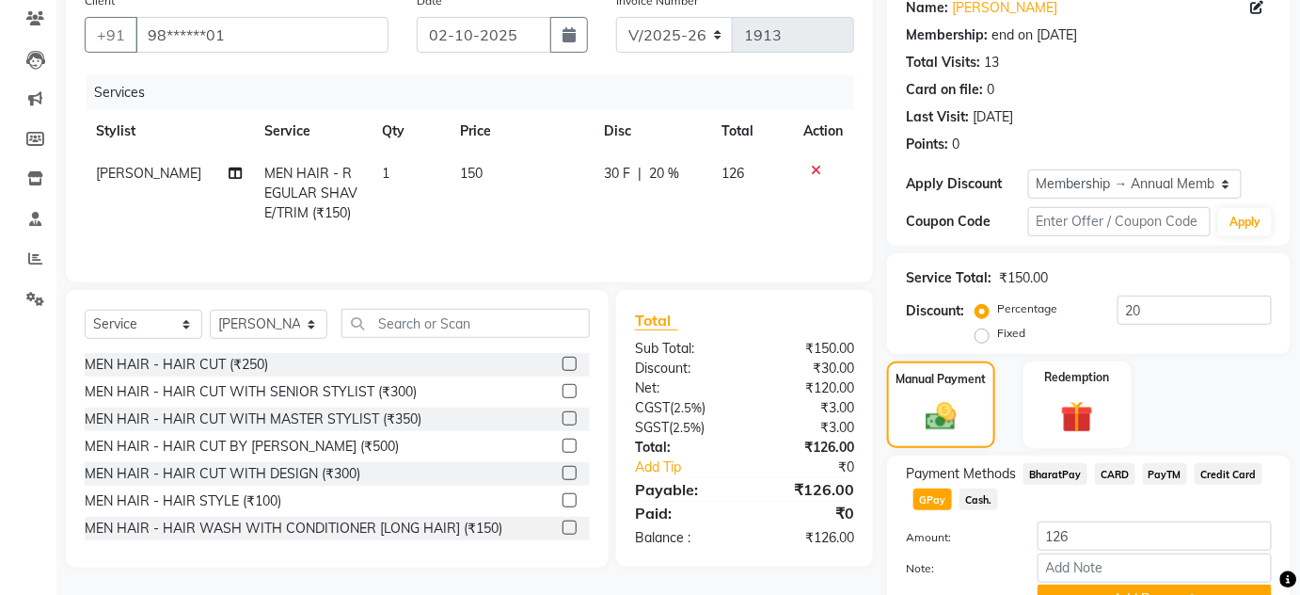
scroll to position [250, 0]
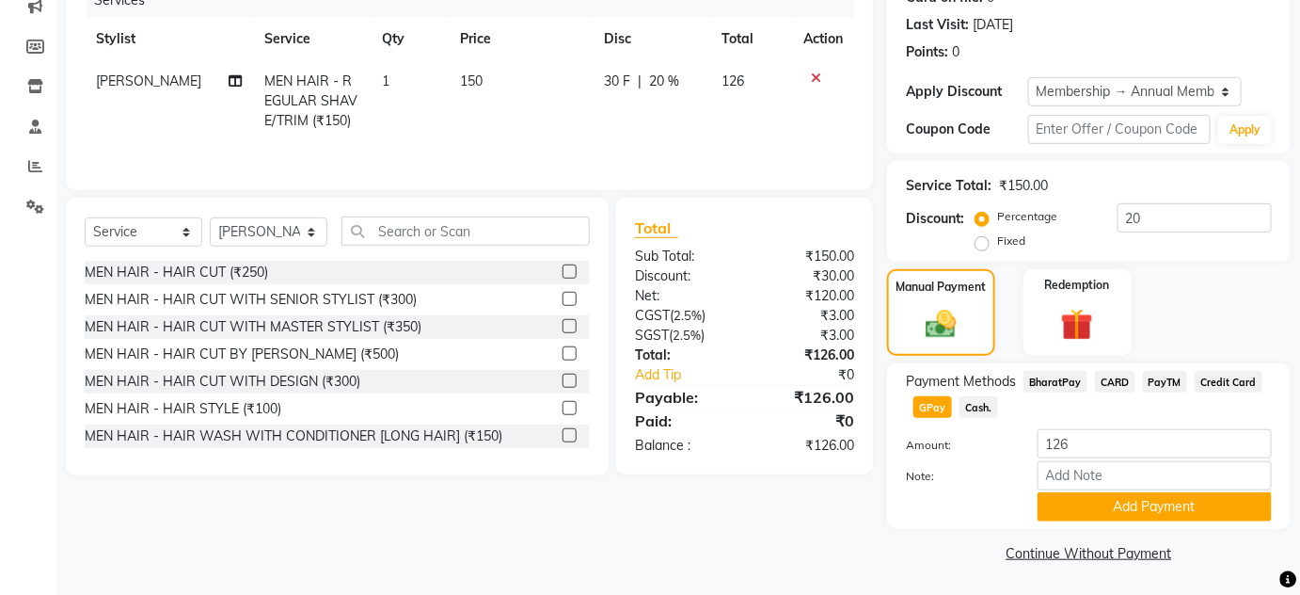
click at [1074, 526] on div "Payment Methods BharatPay CARD PayTM Credit Card GPay Cash. Amount: 126 Note: A…" at bounding box center [1089, 446] width 404 height 166
click at [1077, 511] on button "Add Payment" at bounding box center [1155, 506] width 234 height 29
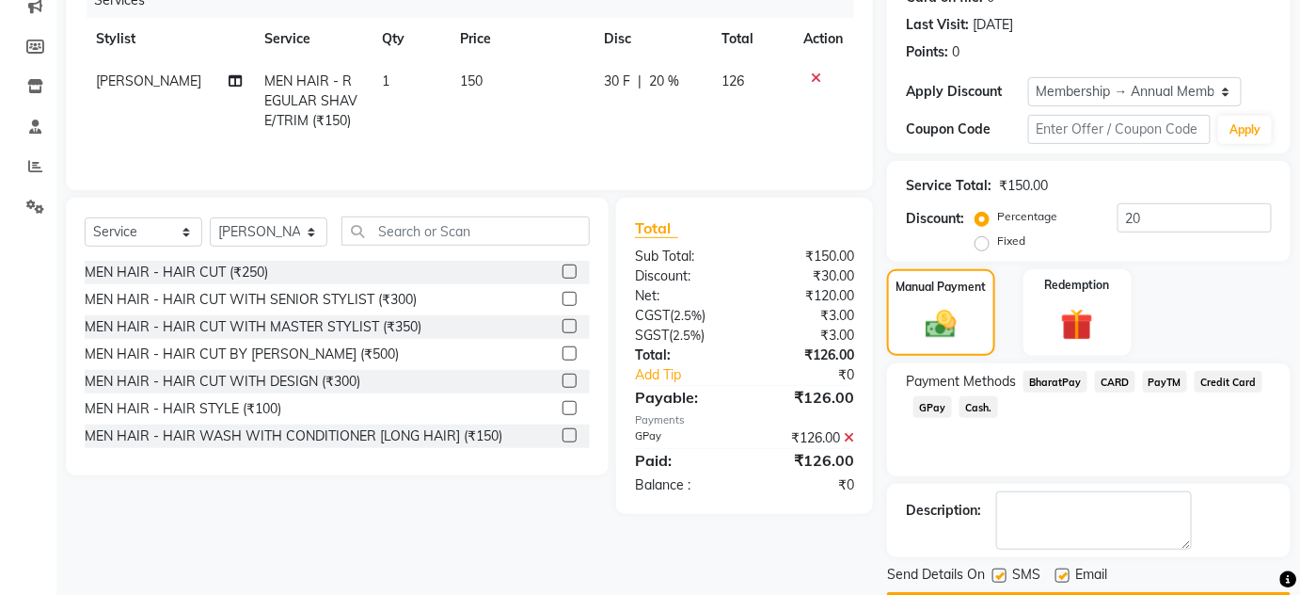
scroll to position [303, 0]
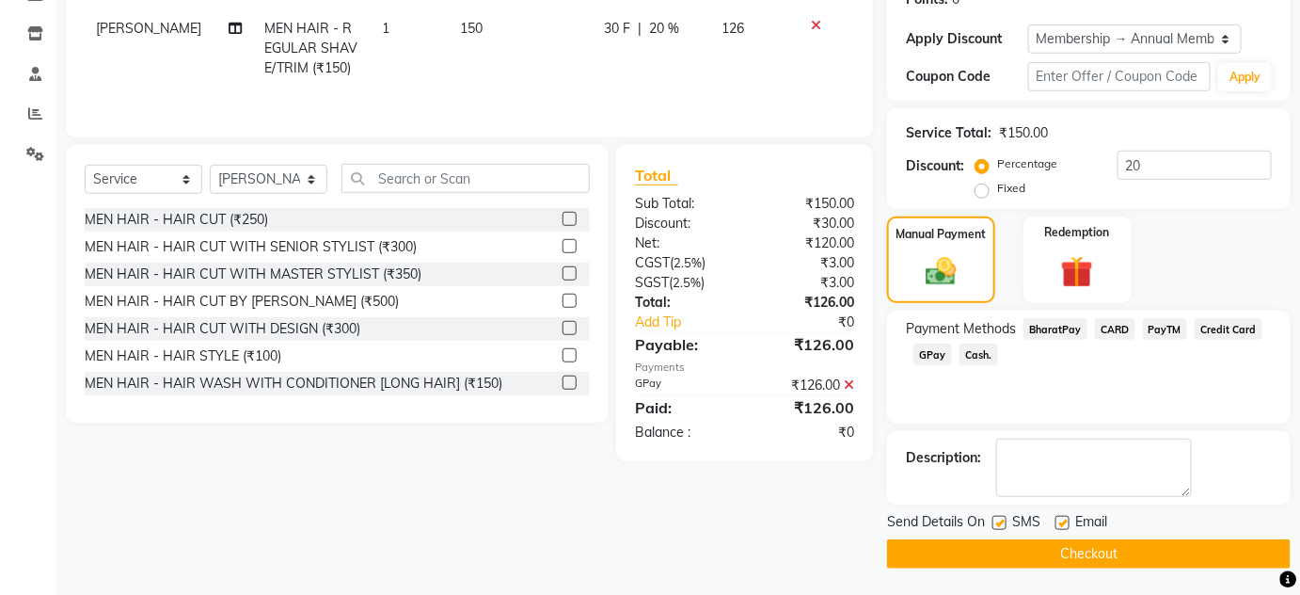
click at [992, 523] on div "Send Details On SMS Email" at bounding box center [1089, 524] width 404 height 24
click at [1006, 521] on label at bounding box center [1000, 523] width 14 height 14
click at [1005, 521] on input "checkbox" at bounding box center [999, 524] width 12 height 12
checkbox input "false"
click at [998, 541] on button "Checkout" at bounding box center [1089, 553] width 404 height 29
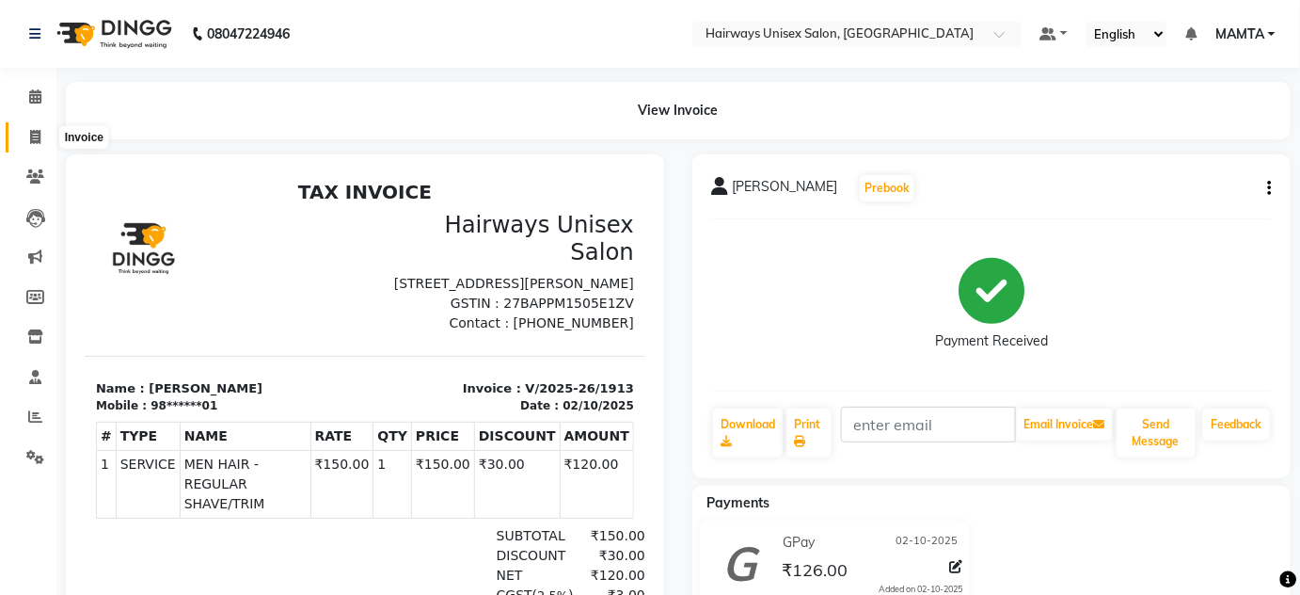
click at [37, 137] on icon at bounding box center [35, 137] width 10 height 14
select select "8320"
select select "service"
